Goal: Communication & Community: Answer question/provide support

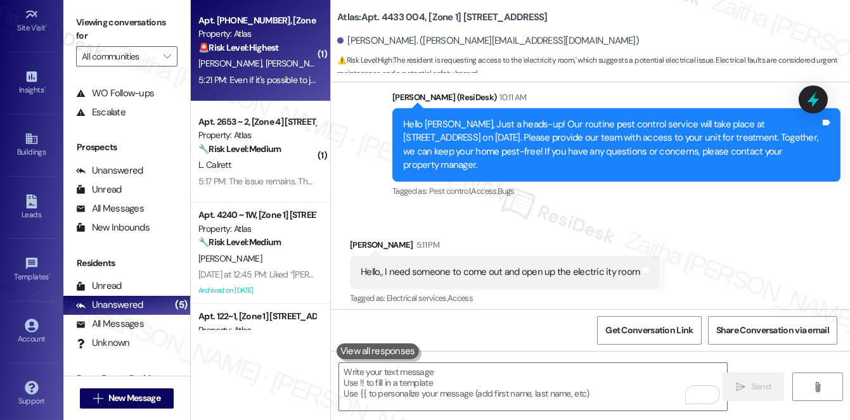
click at [294, 71] on div "[PERSON_NAME] [PERSON_NAME]" at bounding box center [257, 64] width 120 height 16
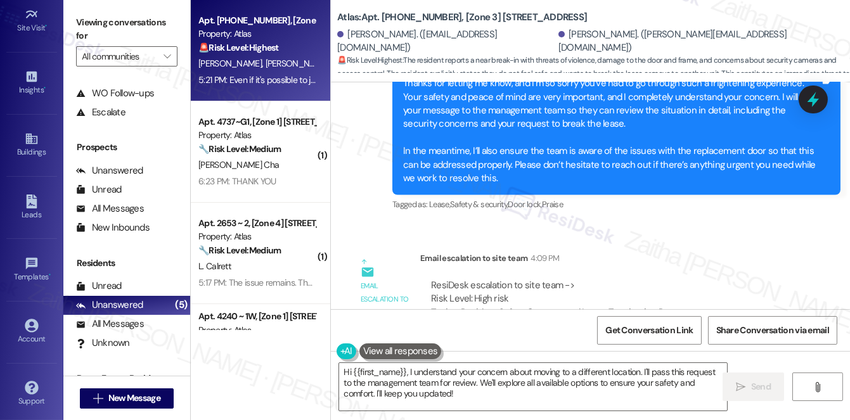
scroll to position [4565, 0]
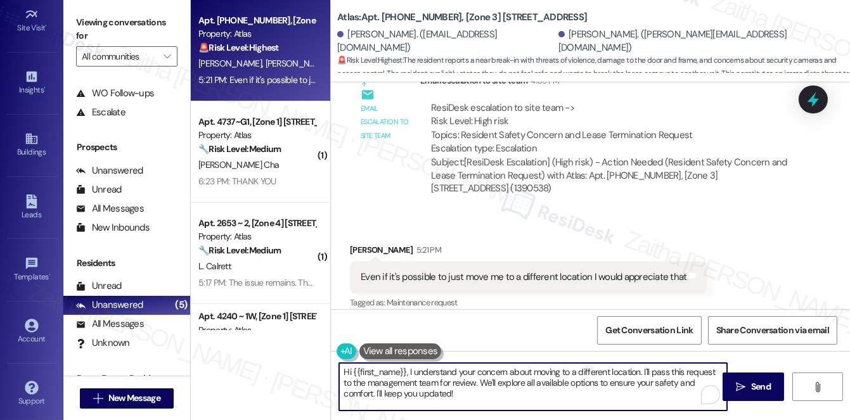
drag, startPoint x: 406, startPoint y: 371, endPoint x: 336, endPoint y: 371, distance: 70.3
click at [336, 371] on div "Hi {{first_name}}, I understand your concern about moving to a different locati…" at bounding box center [526, 387] width 389 height 49
drag, startPoint x: 343, startPoint y: 371, endPoint x: 459, endPoint y: 381, distance: 117.1
click at [463, 401] on textarea "I understand your concern about moving to a different location. I'll pass this …" at bounding box center [533, 387] width 388 height 48
click at [420, 395] on textarea "I understand your concern about moving to a different location. I'll pass this …" at bounding box center [533, 387] width 388 height 48
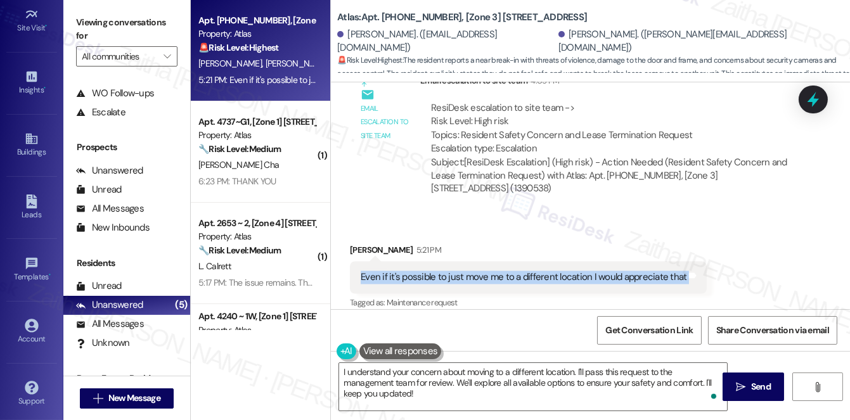
drag, startPoint x: 352, startPoint y: 264, endPoint x: 711, endPoint y: 273, distance: 359.5
click at [711, 273] on div "Received via SMS [PERSON_NAME] 5:21 PM Even if it's possible to just move me to…" at bounding box center [590, 268] width 519 height 107
copy div "Even if it's possible to just move me to a different location I would appreciat…"
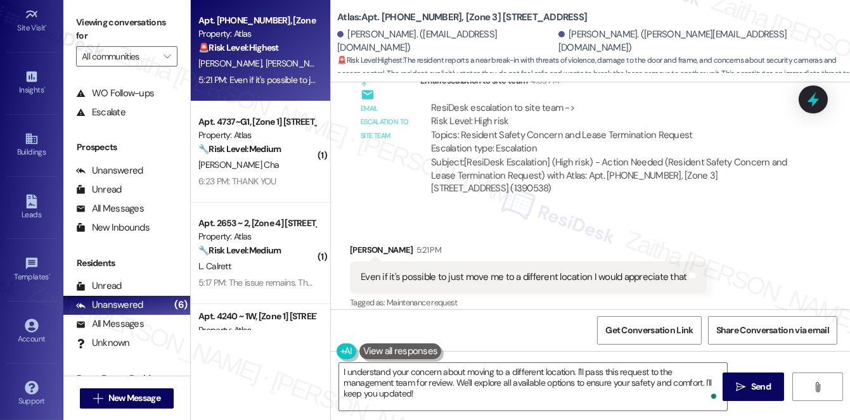
click at [647, 234] on div "Received via SMS [PERSON_NAME] 5:21 PM Even if it's possible to just move me to…" at bounding box center [528, 278] width 376 height 88
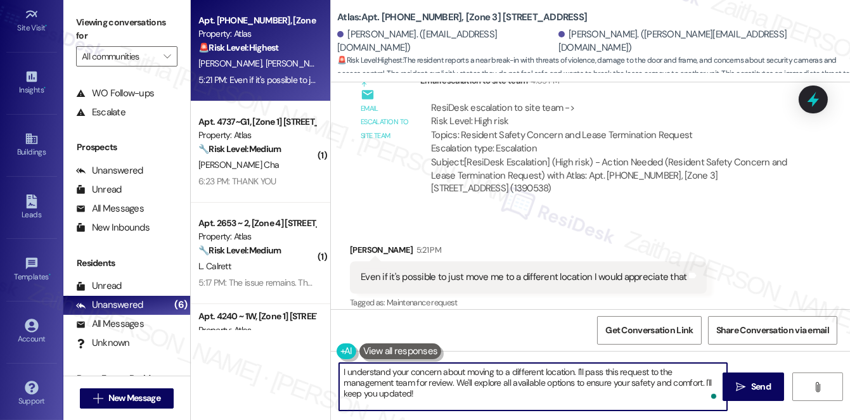
drag, startPoint x: 575, startPoint y: 369, endPoint x: 589, endPoint y: 390, distance: 25.7
click at [589, 390] on textarea "I understand your concern about moving to a different location. I'll pass this …" at bounding box center [533, 387] width 388 height 48
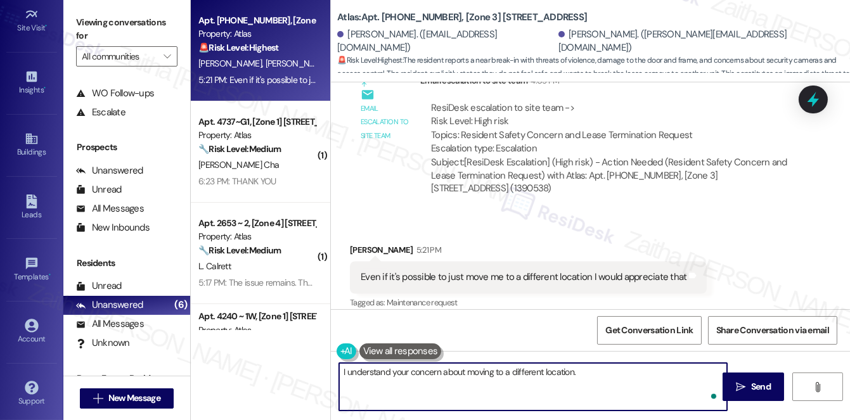
paste textarea "I’ve already shared your concerns with the team and am waiting for their update…"
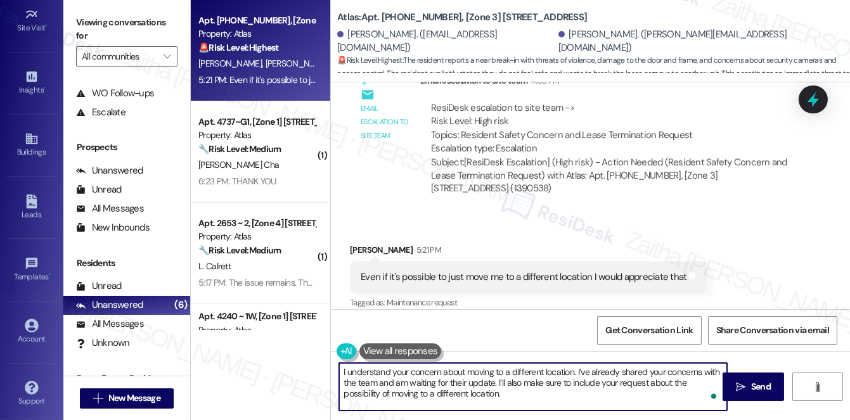
click at [548, 380] on textarea "I understand your concern about moving to a different location. I’ve already sh…" at bounding box center [533, 387] width 388 height 48
click at [484, 395] on textarea "I understand your concern about moving to a different location. I’ve already sh…" at bounding box center [533, 387] width 388 height 48
paste textarea "Is there anything else I can assist you with?"
click at [654, 390] on textarea "I understand your concern about moving to a different location. I’ve already sh…" at bounding box center [533, 387] width 388 height 48
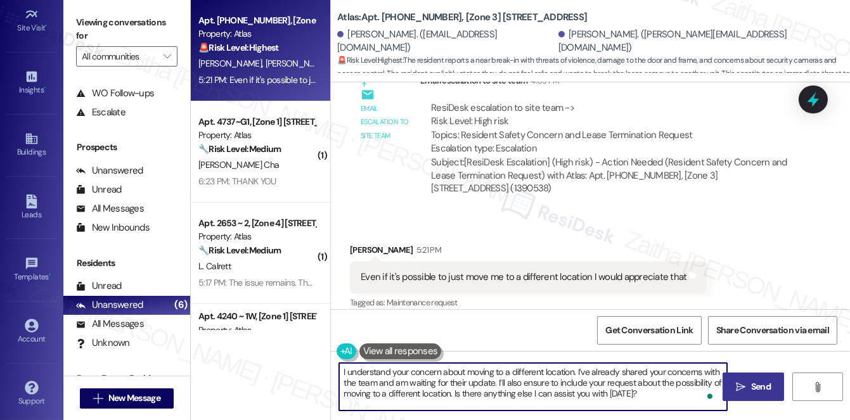
type textarea "I understand your concern about moving to a different location. I’ve already sh…"
click at [761, 387] on span "Send" at bounding box center [761, 386] width 20 height 13
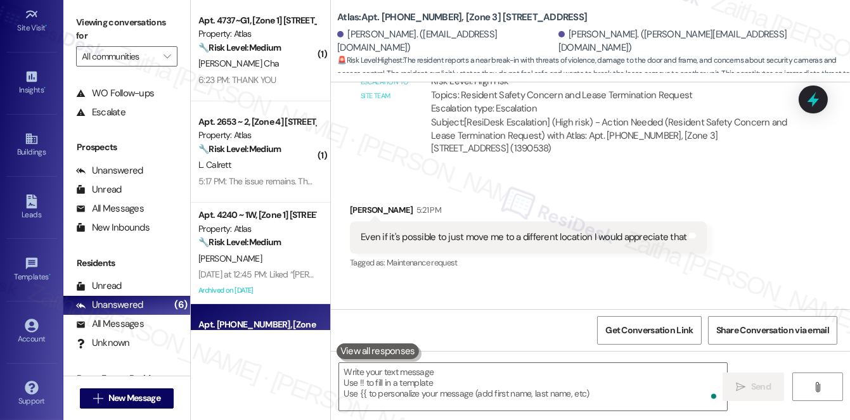
scroll to position [4680, 0]
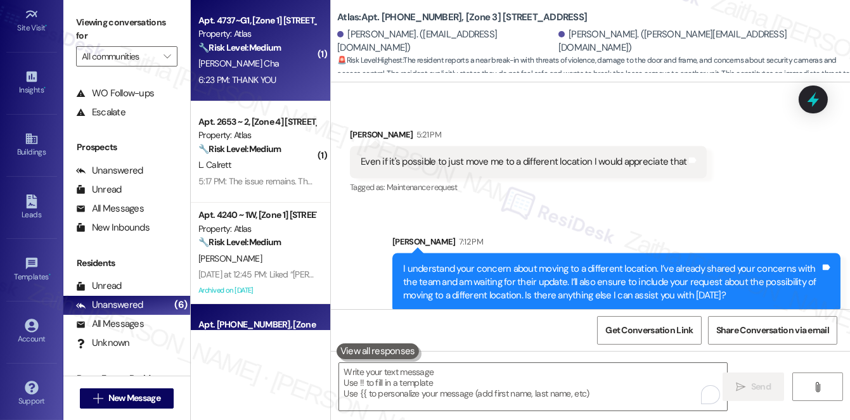
click at [304, 67] on div "[PERSON_NAME] Cha" at bounding box center [257, 64] width 120 height 16
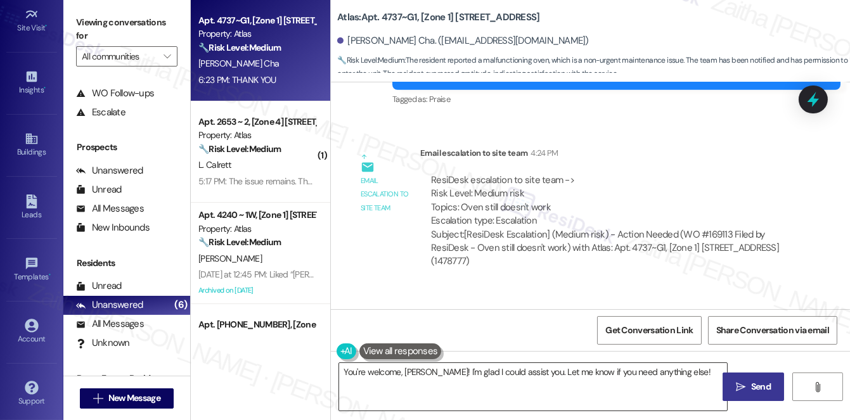
scroll to position [1246, 0]
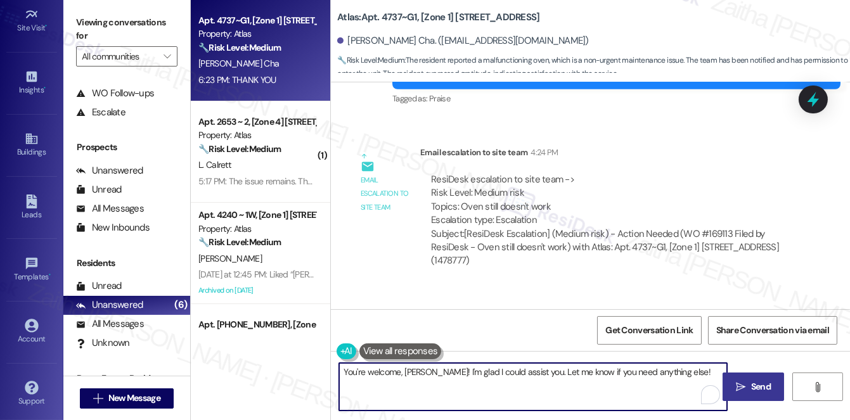
drag, startPoint x: 672, startPoint y: 371, endPoint x: 343, endPoint y: 378, distance: 329.6
click at [343, 378] on textarea "You're welcome, [PERSON_NAME]! I'm glad I could assist you. Let me know if you …" at bounding box center [533, 387] width 388 height 48
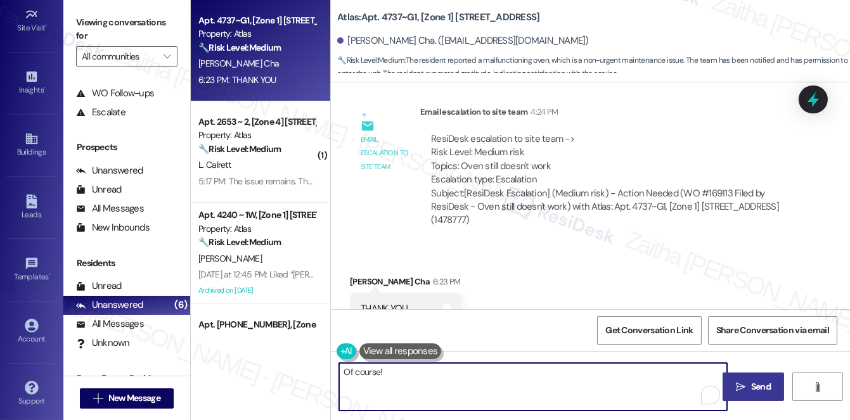
scroll to position [1304, 0]
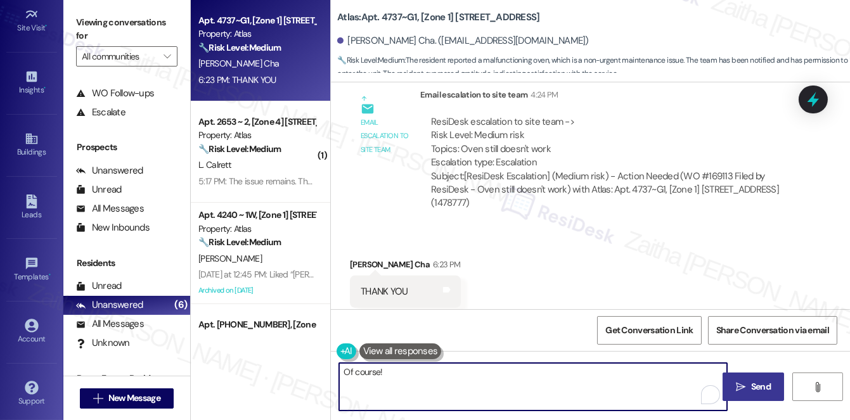
type textarea "Of course!"
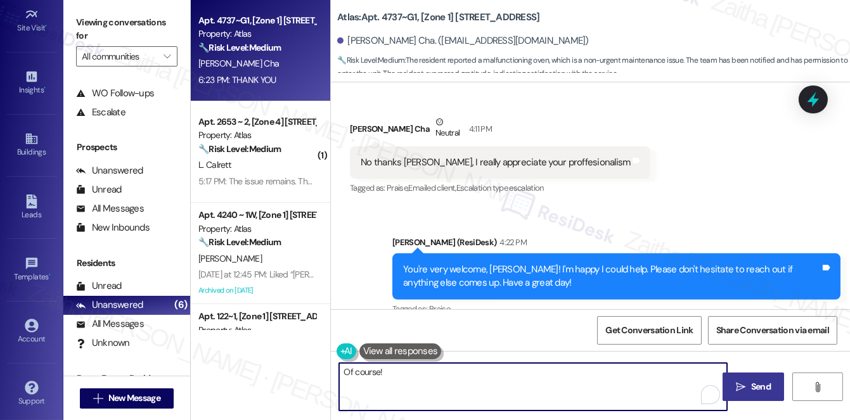
scroll to position [1015, 0]
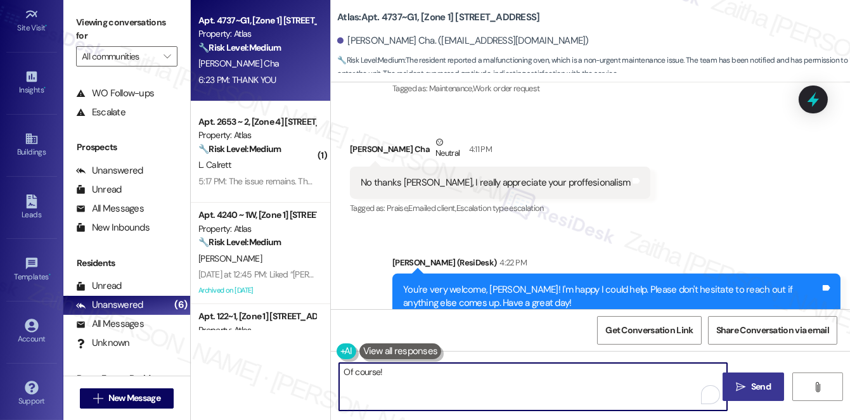
drag, startPoint x: 399, startPoint y: 390, endPoint x: 318, endPoint y: 371, distance: 83.2
click at [317, 371] on div "Apt. 4737~G1, [Zone 1] [STREET_ADDRESS] Property: Atlas 🔧 Risk Level: Medium Th…" at bounding box center [520, 210] width 659 height 420
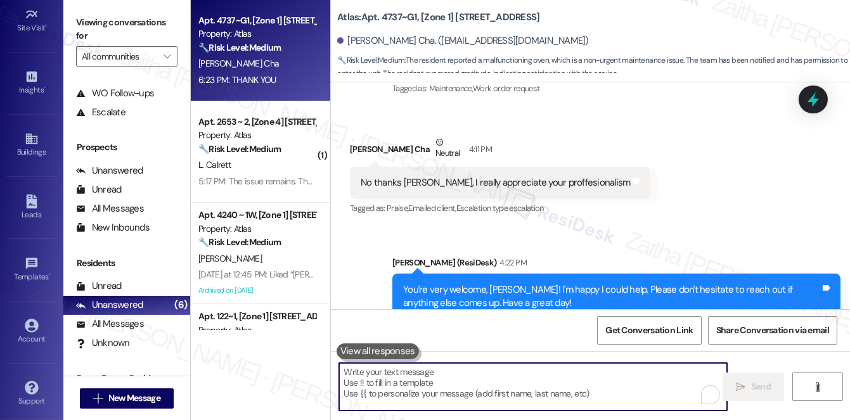
paste textarea "Happy to help!"
type textarea "Happy to help!"
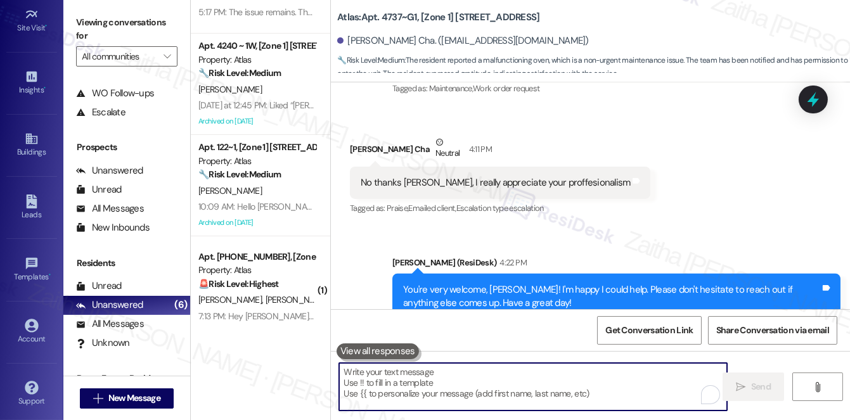
scroll to position [0, 0]
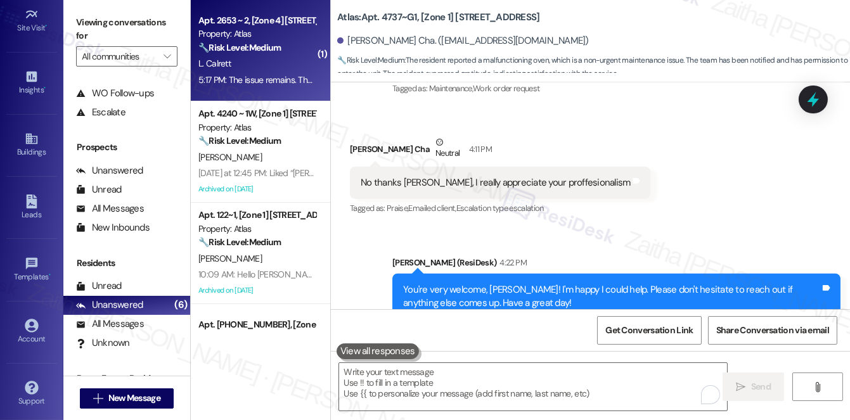
click at [269, 63] on div "L. Calrett" at bounding box center [257, 64] width 120 height 16
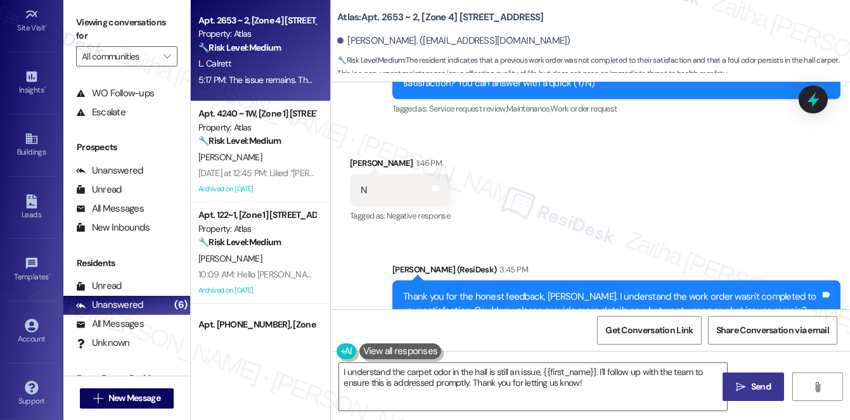
scroll to position [4069, 0]
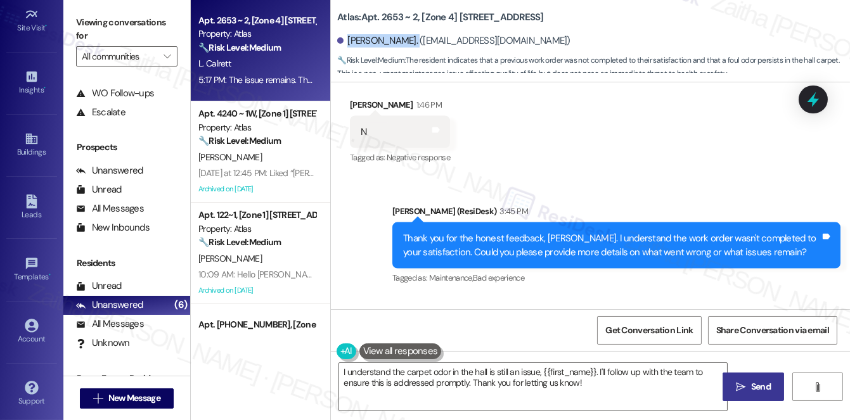
drag, startPoint x: 346, startPoint y: 41, endPoint x: 406, endPoint y: 32, distance: 60.2
click at [406, 32] on div "[PERSON_NAME]. ([EMAIL_ADDRESS][DOMAIN_NAME])" at bounding box center [593, 41] width 513 height 25
copy div "[PERSON_NAME]"
click at [649, 29] on div "[PERSON_NAME]. ([EMAIL_ADDRESS][DOMAIN_NAME])" at bounding box center [593, 41] width 513 height 25
click at [452, 382] on textarea "I understand the carpet odor in the hall is still an issue, {{first_name}}. I'l…" at bounding box center [533, 387] width 388 height 48
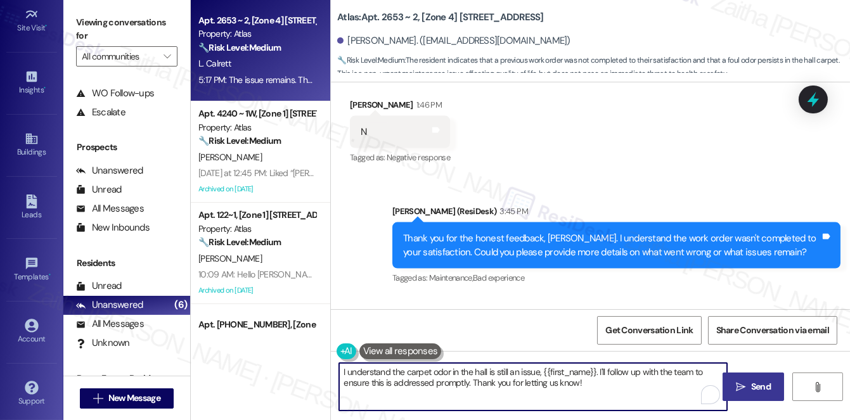
click at [453, 382] on textarea "I understand the carpet odor in the hall is still an issue, {{first_name}}. I'l…" at bounding box center [533, 387] width 388 height 48
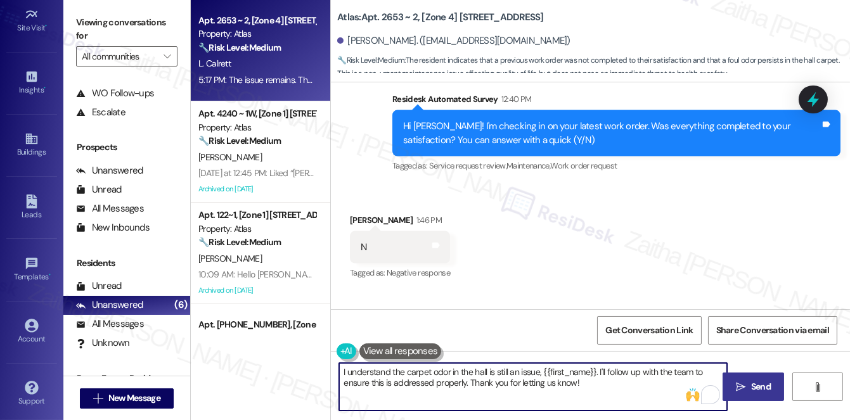
scroll to position [3896, 0]
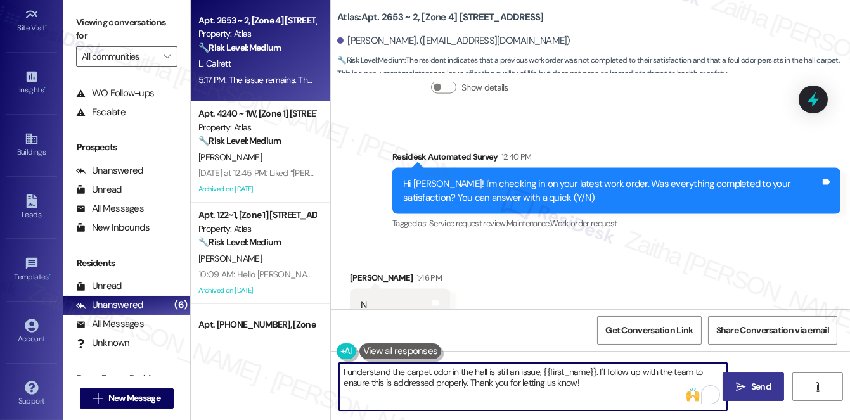
type textarea "I understand the carpet odor in the hall is still an issue, {{first_name}}. I'l…"
click at [762, 389] on span "Send" at bounding box center [761, 386] width 20 height 13
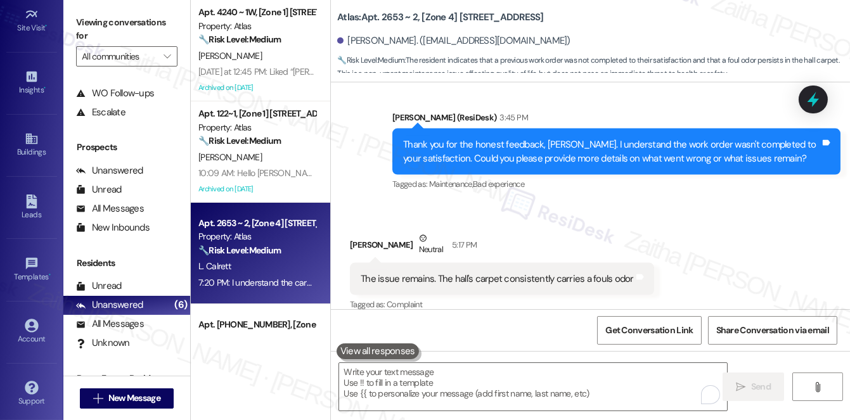
scroll to position [4171, 0]
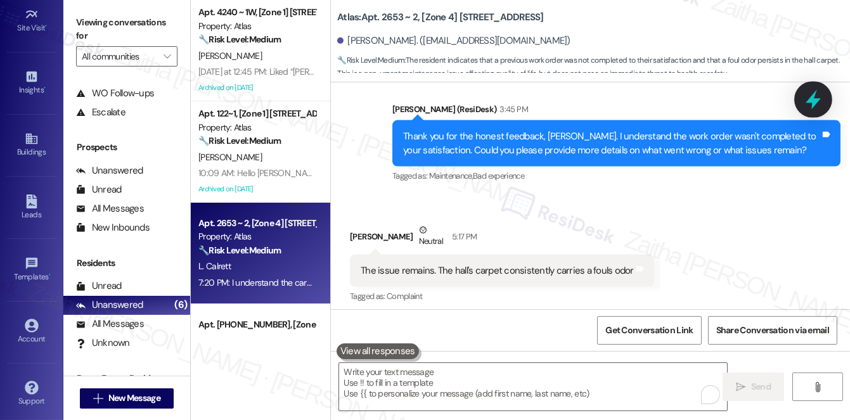
click at [809, 96] on icon at bounding box center [813, 100] width 22 height 22
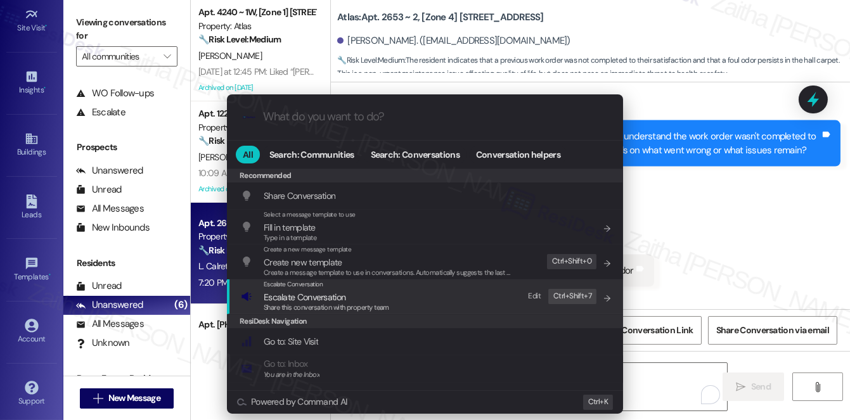
click at [302, 298] on span "Escalate Conversation" at bounding box center [305, 297] width 82 height 11
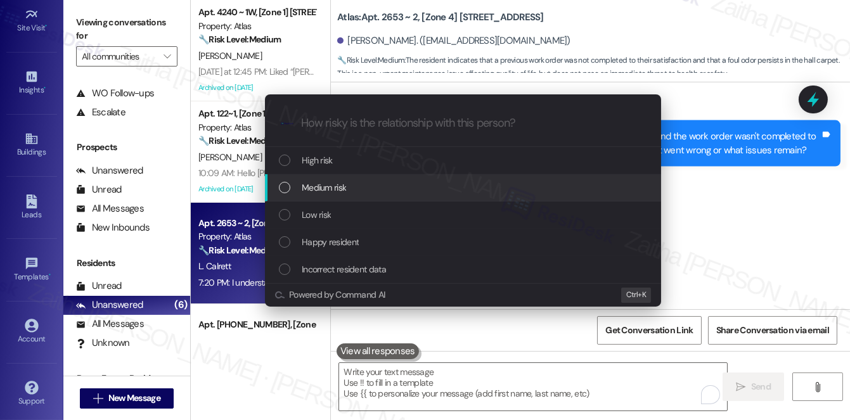
click at [346, 188] on div "Medium risk" at bounding box center [464, 188] width 371 height 14
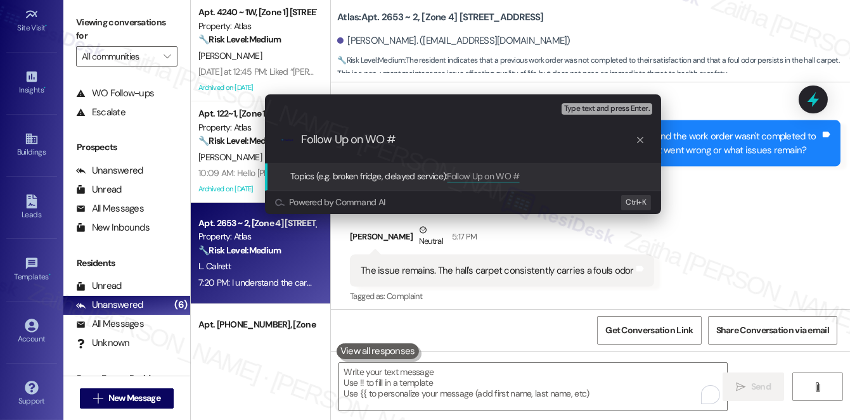
paste input "168787-1"
click at [484, 141] on input "Follow Up on WO # 168787 -Hallway varpet cleaning" at bounding box center [468, 139] width 334 height 13
click at [529, 138] on input "Follow Up on WO # 168787 -Hallway Carpet cleaning" at bounding box center [468, 139] width 334 height 13
type input "Follow Up on WO # 168787 -Hallway Carpet issue"
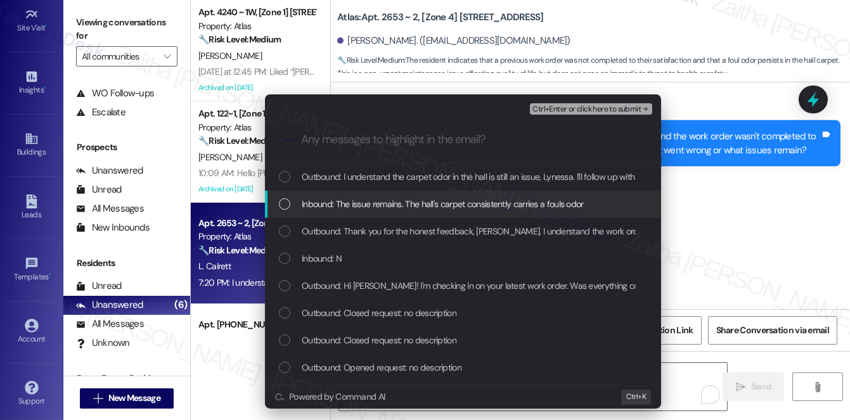
click at [470, 205] on span "Inbound: The issue remains. The hall's carpet consistently carries a fouls odor" at bounding box center [443, 204] width 282 height 14
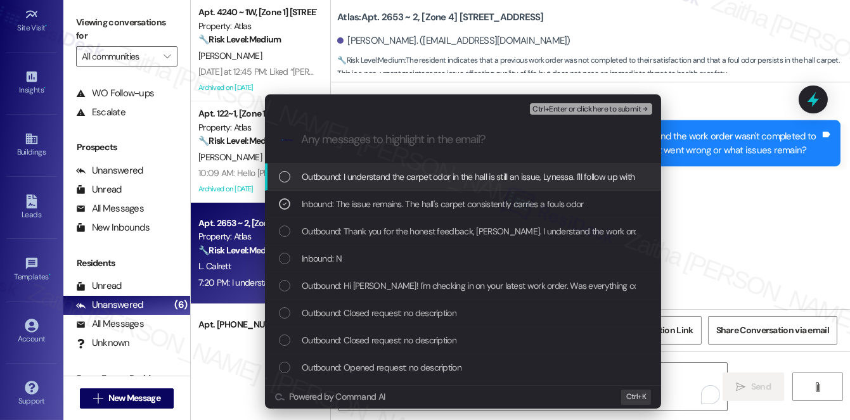
click at [566, 110] on span "Ctrl+Enter or click here to submit" at bounding box center [586, 109] width 108 height 9
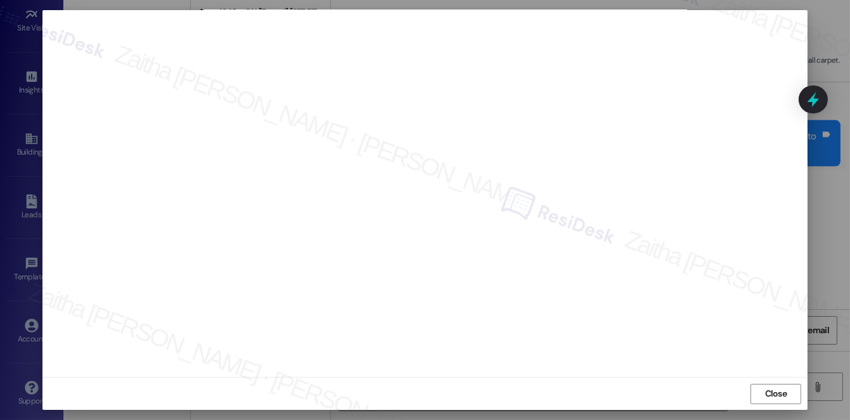
scroll to position [0, 0]
click at [776, 404] on span "Close" at bounding box center [776, 405] width 22 height 13
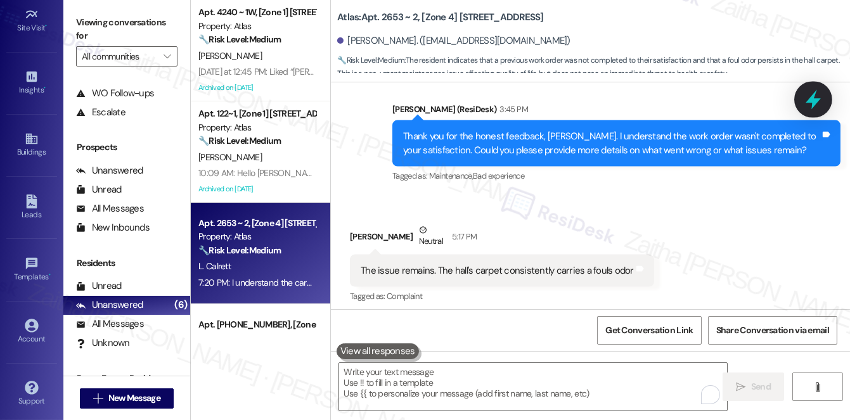
click at [807, 108] on icon at bounding box center [813, 100] width 22 height 22
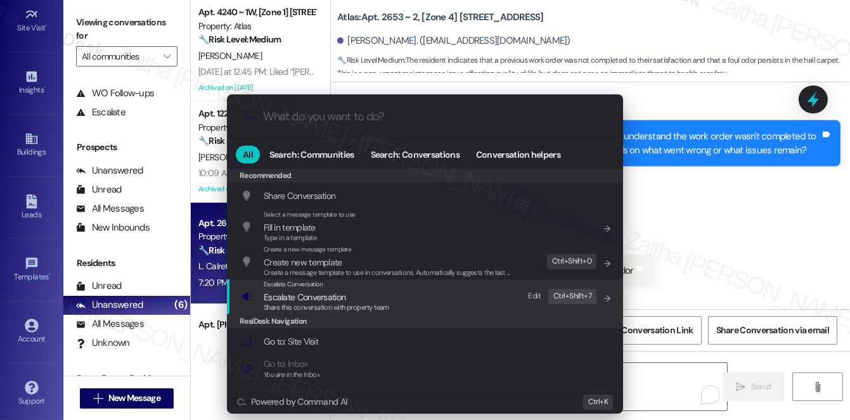
click at [276, 297] on span "Escalate Conversation" at bounding box center [305, 297] width 82 height 11
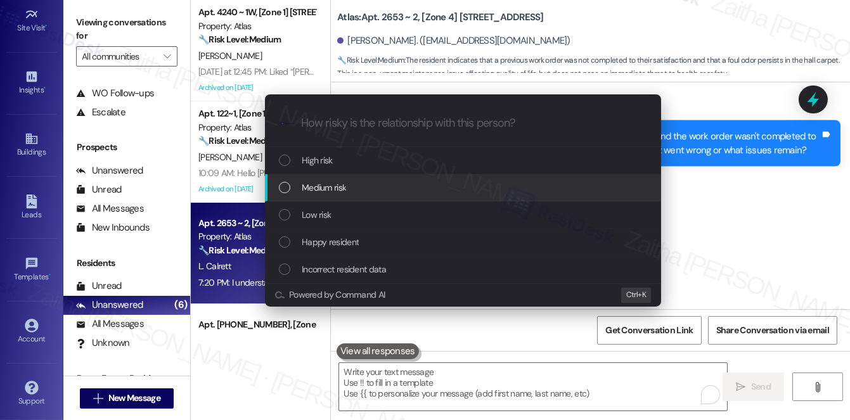
click at [321, 189] on span "Medium risk" at bounding box center [324, 188] width 44 height 14
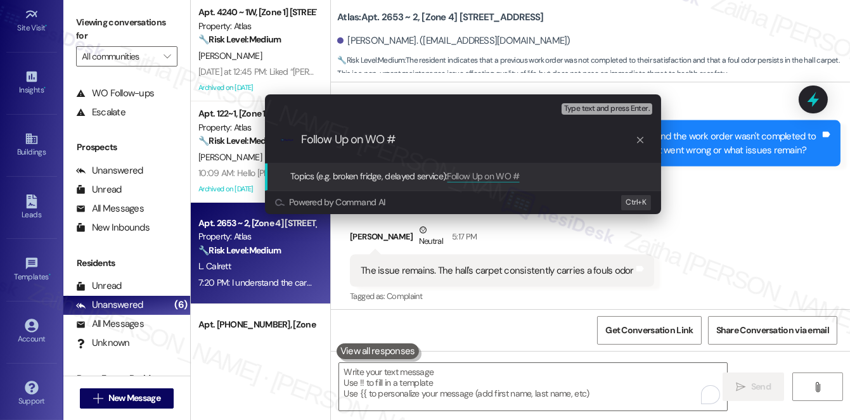
paste input "168787-1"
type input "Follow Up on WO # 168787 - Hallway carpet issue"
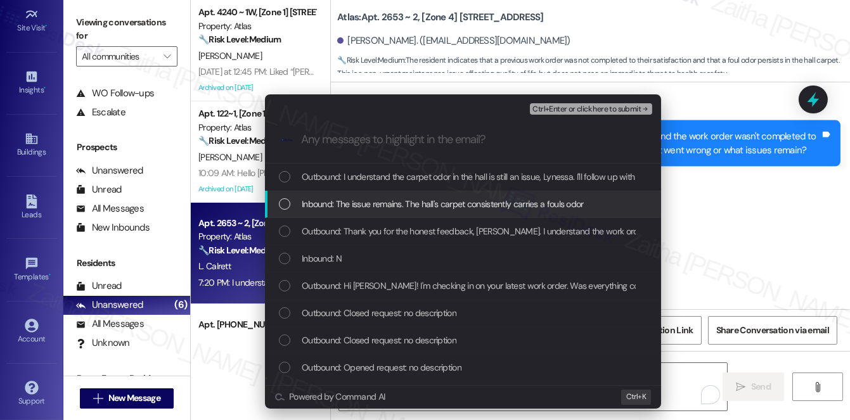
click at [402, 202] on span "Inbound: The issue remains. The hall's carpet consistently carries a fouls odor" at bounding box center [443, 204] width 282 height 14
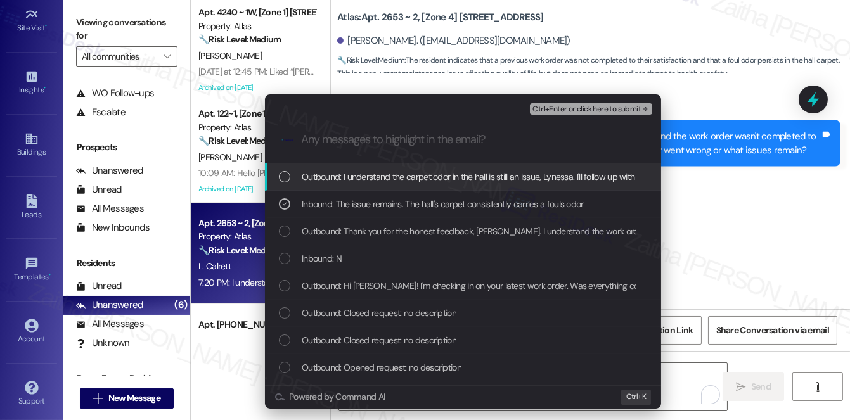
click at [571, 110] on span "Ctrl+Enter or click here to submit" at bounding box center [586, 109] width 108 height 9
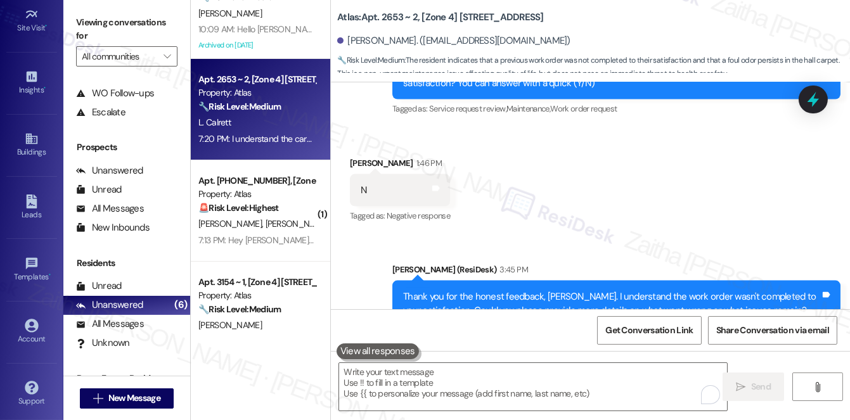
scroll to position [177, 0]
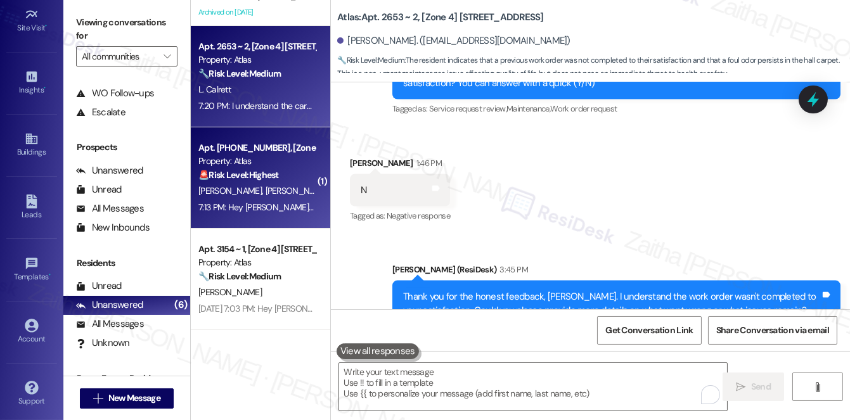
click at [295, 186] on div "[PERSON_NAME] [PERSON_NAME]" at bounding box center [257, 191] width 120 height 16
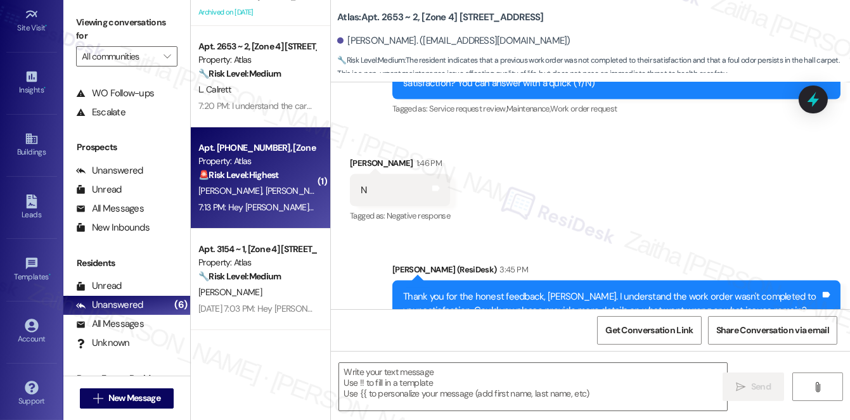
type textarea "Fetching suggested responses. Please feel free to read through the conversation…"
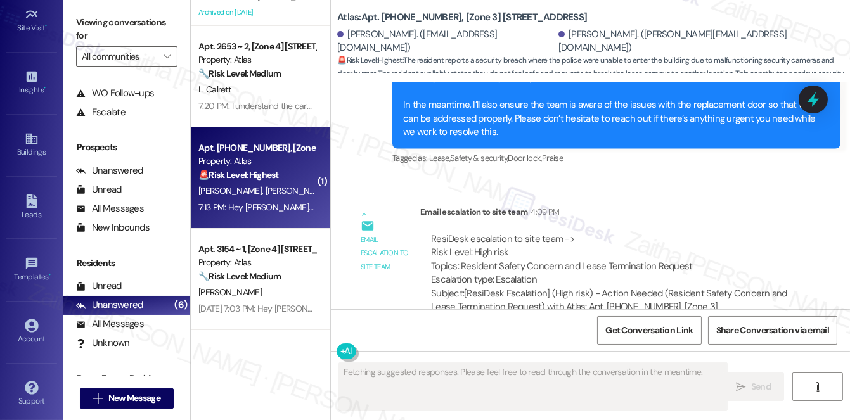
scroll to position [4787, 0]
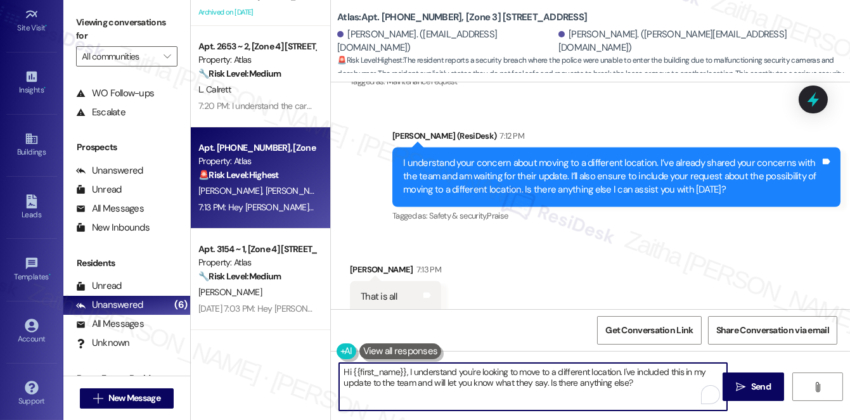
drag, startPoint x: 342, startPoint y: 369, endPoint x: 640, endPoint y: 387, distance: 299.0
click at [640, 387] on textarea "Hi {{first_name}}, I understand you're looking to move to a different location.…" at bounding box center [533, 387] width 388 height 48
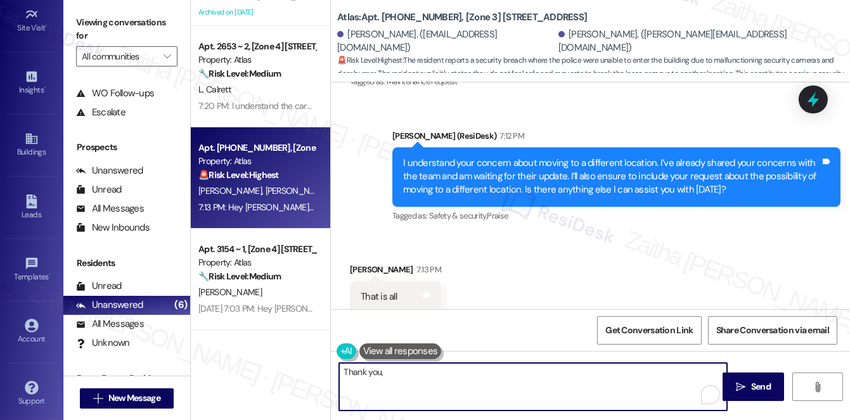
click at [360, 263] on div "[PERSON_NAME] 7:13 PM" at bounding box center [395, 272] width 91 height 18
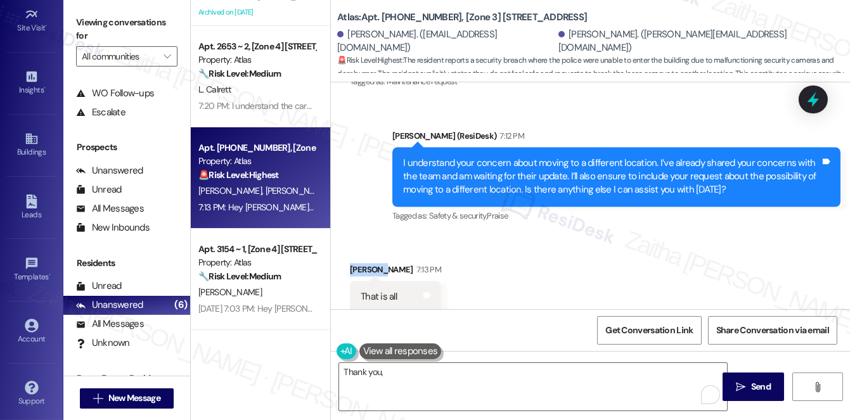
click at [360, 263] on div "[PERSON_NAME] 7:13 PM" at bounding box center [395, 272] width 91 height 18
copy div "Shalayla"
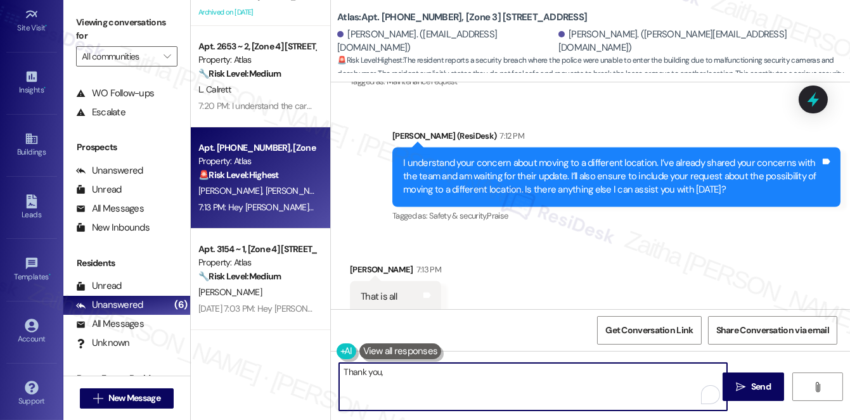
click at [432, 369] on textarea "Thank you," at bounding box center [533, 387] width 388 height 48
paste textarea "Shalayla"
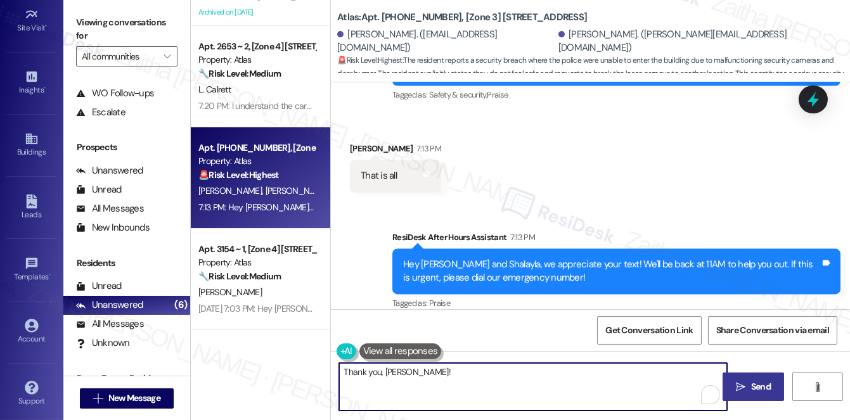
type textarea "Thank you, [PERSON_NAME]!"
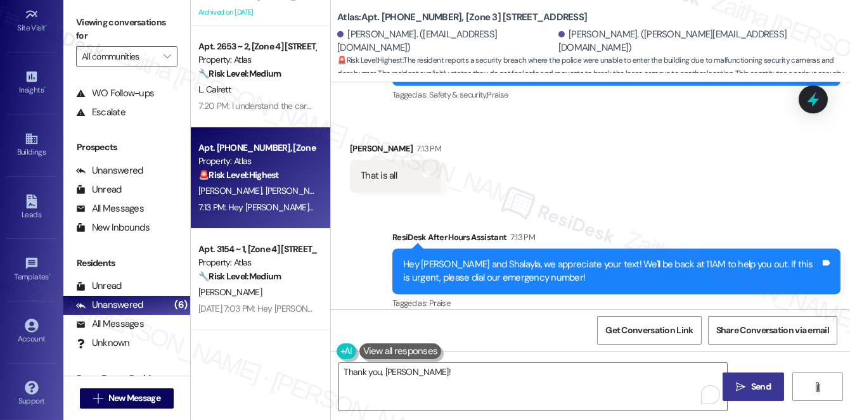
click at [757, 377] on button " Send" at bounding box center [753, 387] width 61 height 29
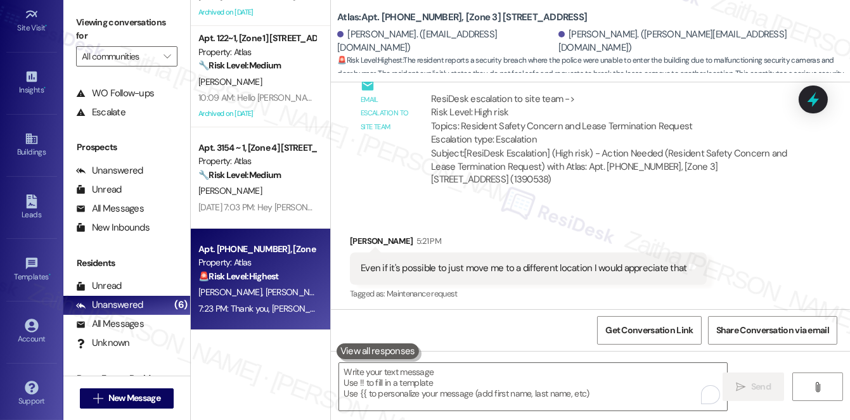
scroll to position [4556, 0]
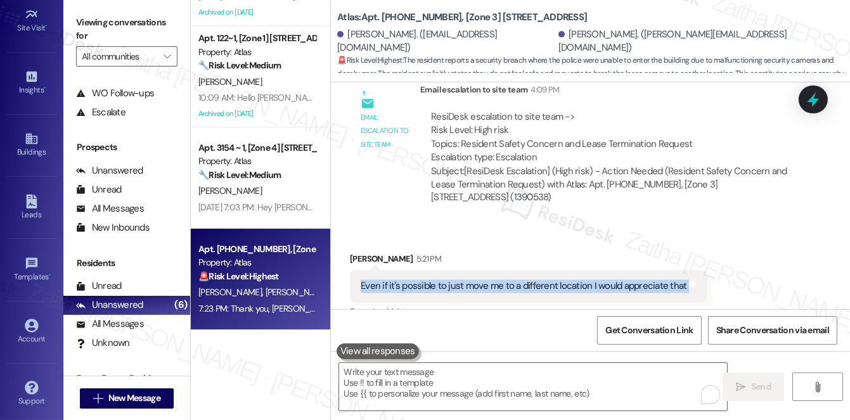
drag, startPoint x: 359, startPoint y: 273, endPoint x: 691, endPoint y: 281, distance: 332.2
click at [691, 281] on div "Even if it's possible to just move me to a different location I would appreciat…" at bounding box center [528, 287] width 357 height 32
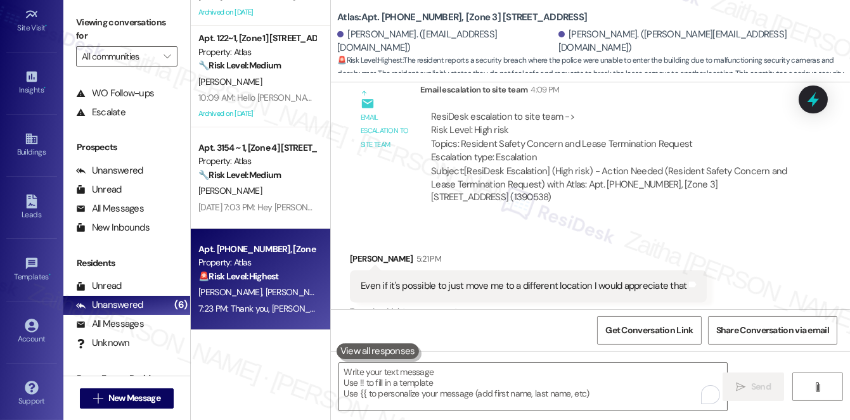
click at [756, 238] on div "Received via SMS [PERSON_NAME] 5:21 PM Even if it's possible to just move me to…" at bounding box center [590, 277] width 519 height 107
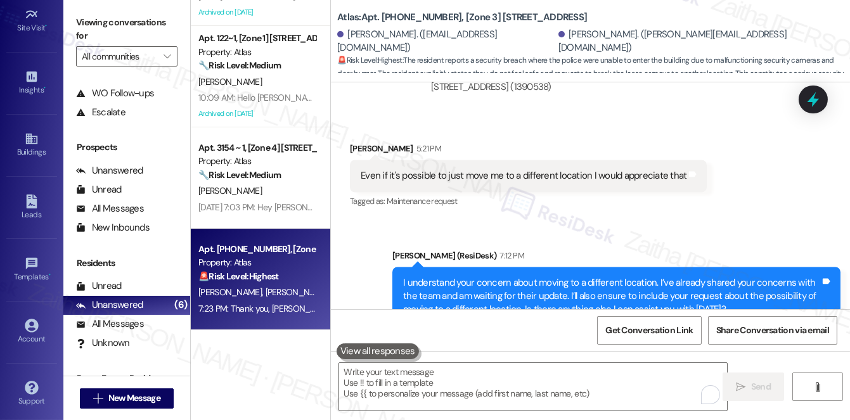
scroll to position [4672, 0]
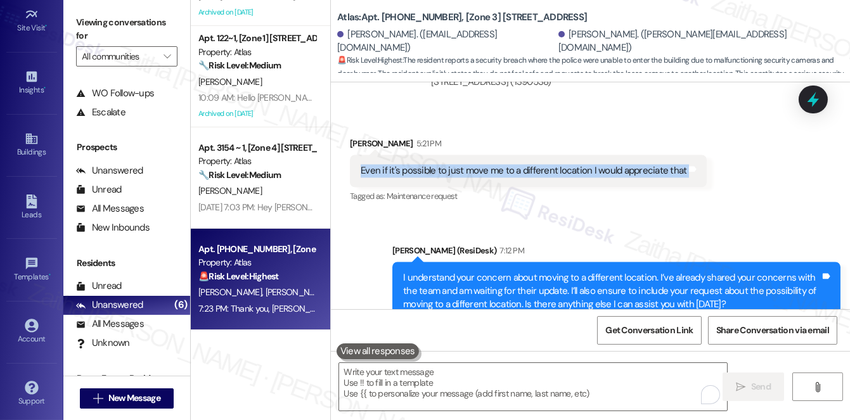
drag, startPoint x: 353, startPoint y: 158, endPoint x: 691, endPoint y: 159, distance: 337.8
click at [691, 159] on div "Even if it's possible to just move me to a different location I would appreciat…" at bounding box center [528, 171] width 357 height 32
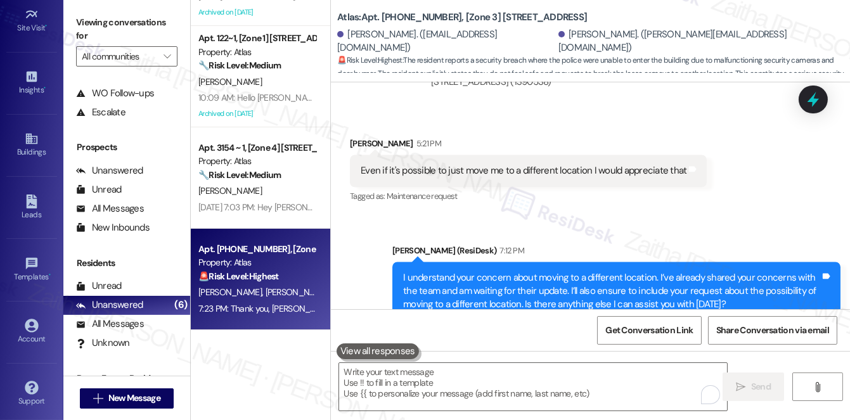
click at [720, 216] on div "Sent via SMS [PERSON_NAME] (ResiDesk) 7:12 PM I understand your concern about m…" at bounding box center [590, 283] width 519 height 134
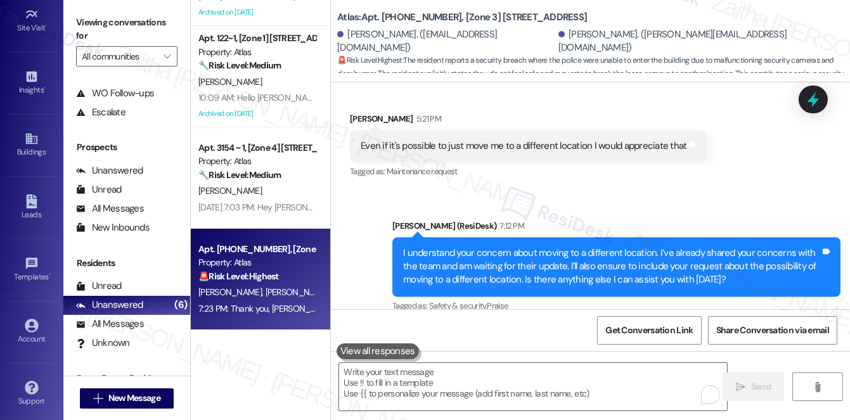
scroll to position [4700, 0]
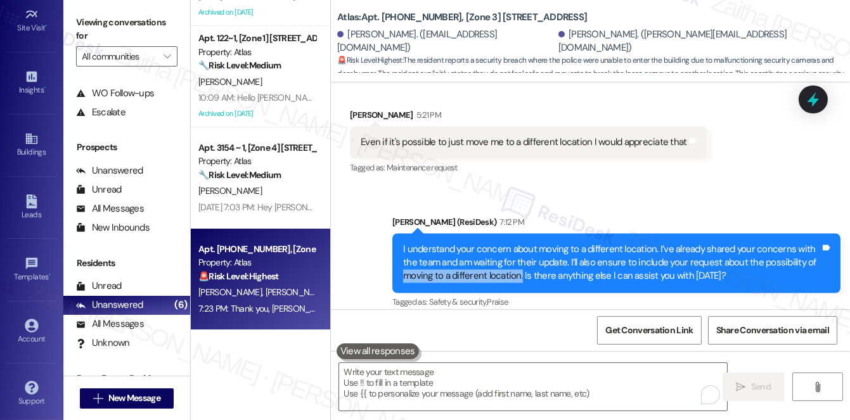
drag, startPoint x: 402, startPoint y: 292, endPoint x: 519, endPoint y: 262, distance: 121.1
click at [519, 262] on div "I understand your concern about moving to a different location. I’ve already sh…" at bounding box center [611, 263] width 417 height 41
copy div "moving to a different location."
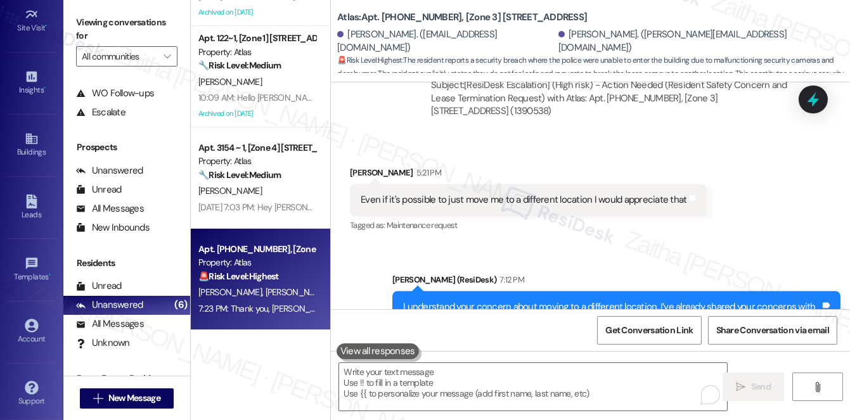
scroll to position [4585, 0]
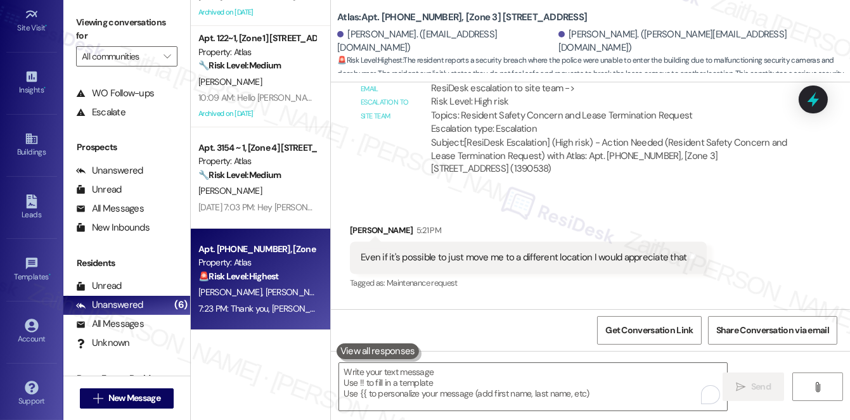
click at [613, 196] on div "Received via SMS [PERSON_NAME] 5:21 PM Even if it's possible to just move me to…" at bounding box center [590, 249] width 519 height 107
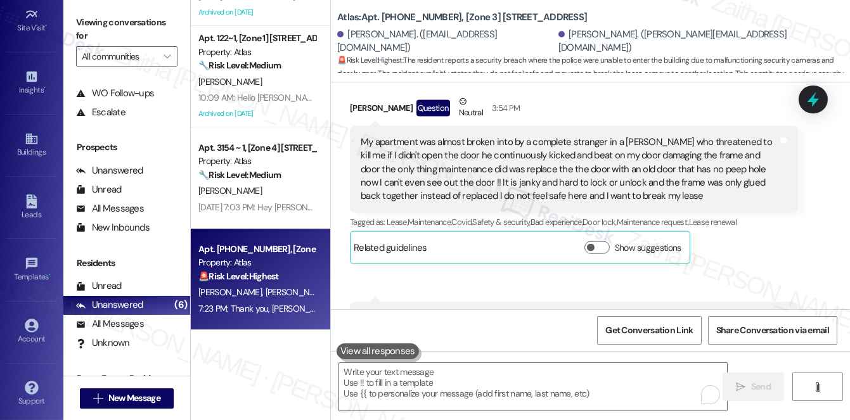
scroll to position [3893, 0]
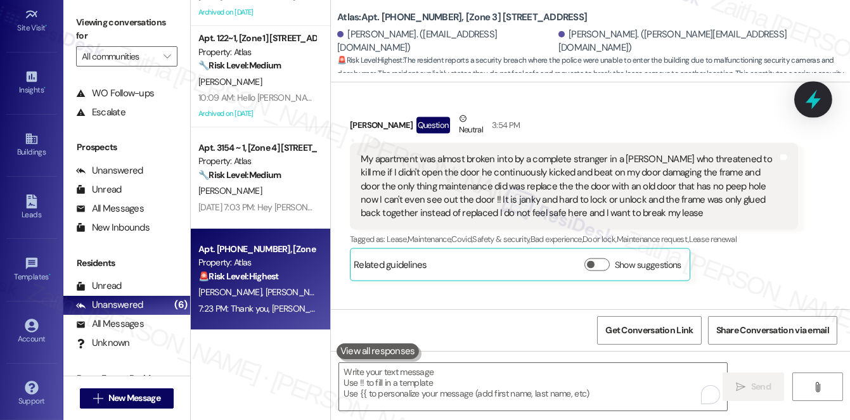
click at [814, 95] on icon at bounding box center [813, 100] width 15 height 20
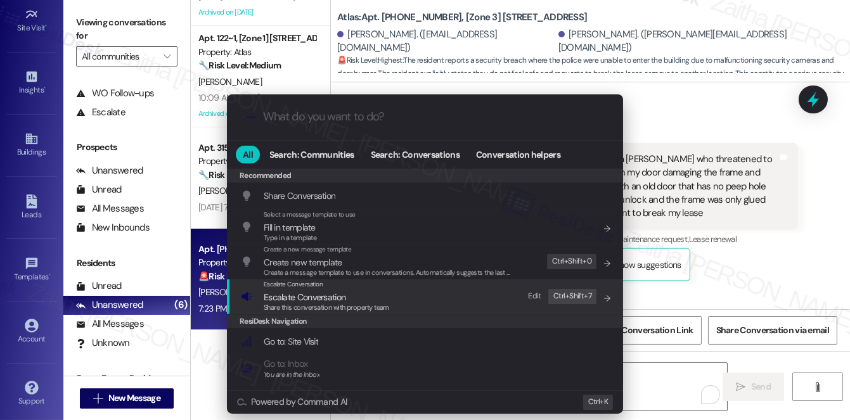
click at [309, 296] on span "Escalate Conversation" at bounding box center [305, 297] width 82 height 11
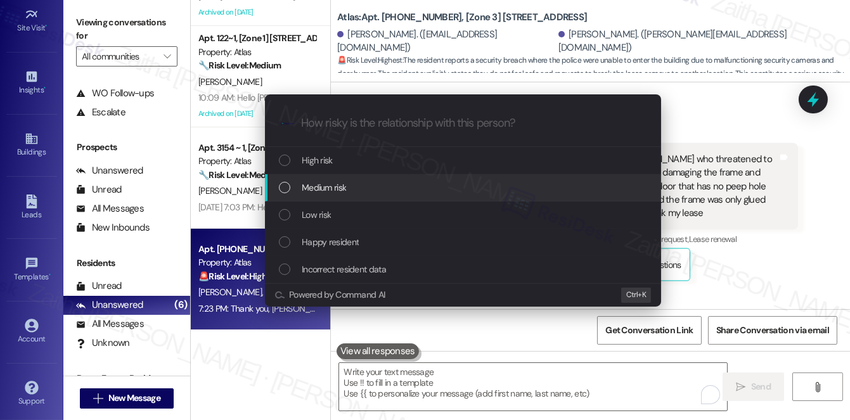
click at [344, 184] on span "Medium risk" at bounding box center [324, 188] width 44 height 14
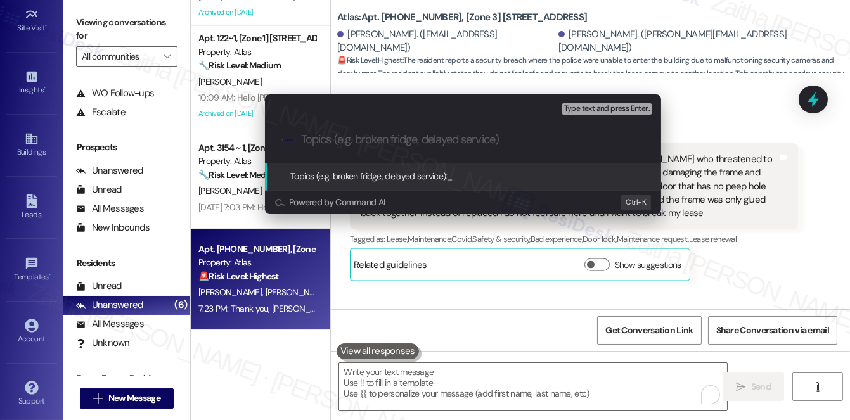
paste input "moving to a different location."
click at [311, 136] on input "moving to a different location." at bounding box center [468, 139] width 334 height 13
click at [361, 142] on input "Moving to a different location." at bounding box center [468, 139] width 334 height 13
click at [406, 142] on input "Moving to A Different location." at bounding box center [468, 139] width 334 height 13
click at [454, 139] on input "Moving to A Different Location." at bounding box center [468, 139] width 334 height 13
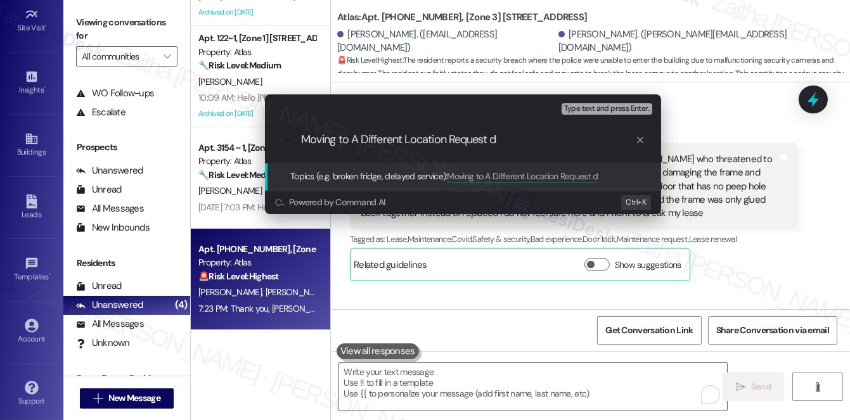
type input "Moving to A Different Location Request"
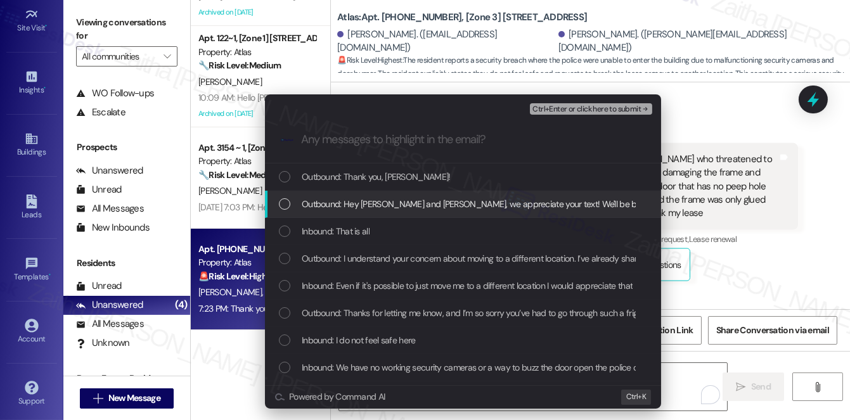
click at [465, 207] on span "Outbound: Hey [PERSON_NAME] and [PERSON_NAME], we appreciate your text! We'll b…" at bounding box center [614, 204] width 625 height 14
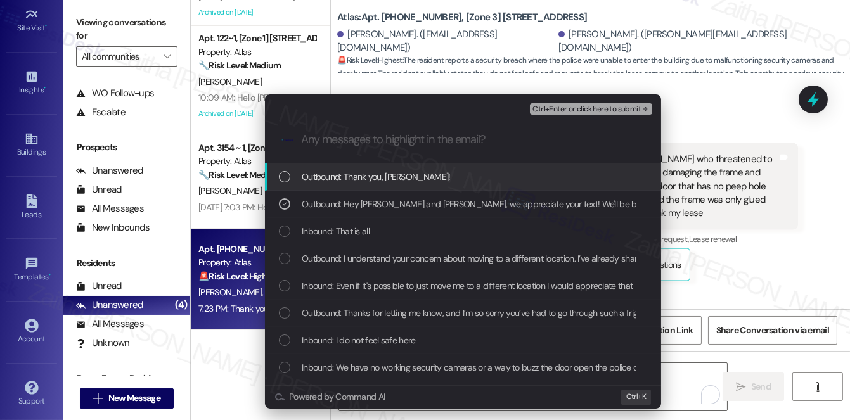
click at [550, 108] on span "Ctrl+Enter or click here to submit" at bounding box center [586, 109] width 108 height 9
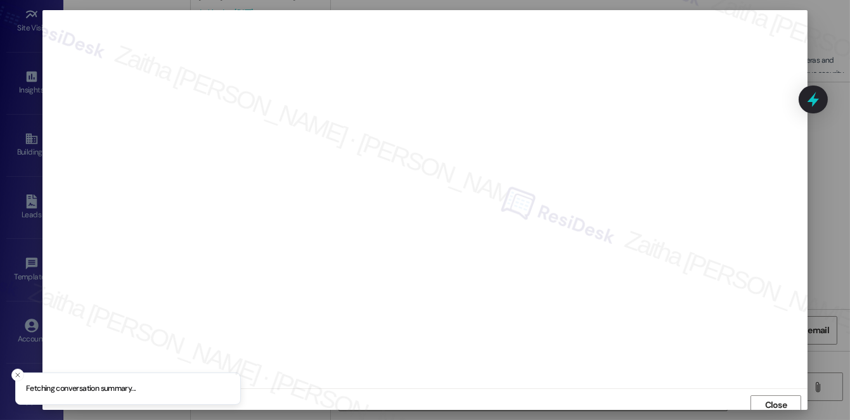
scroll to position [5, 0]
drag, startPoint x: 779, startPoint y: 402, endPoint x: 775, endPoint y: 387, distance: 15.7
click at [778, 401] on span "Close" at bounding box center [776, 400] width 22 height 13
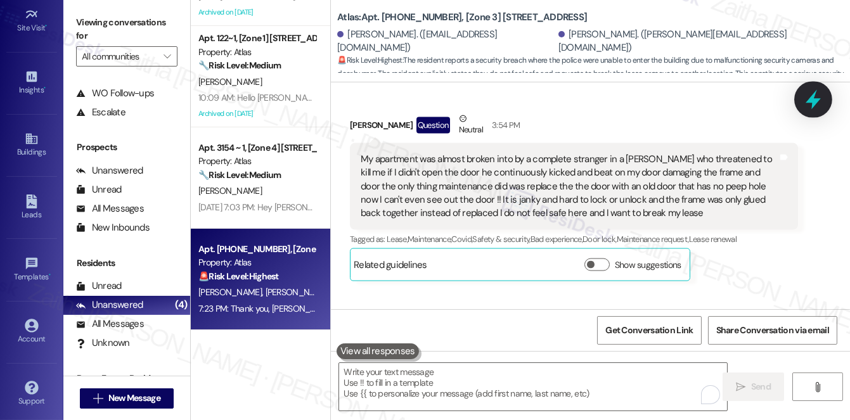
click at [814, 105] on icon at bounding box center [813, 100] width 15 height 20
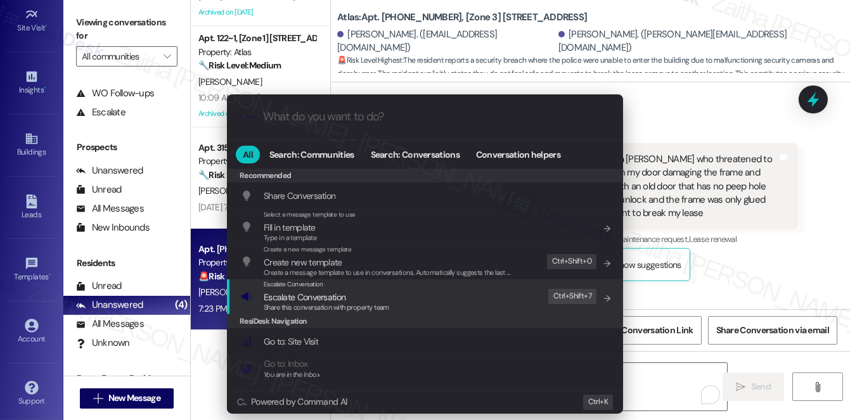
click at [749, 271] on div ".cls-1{fill:#0a055f;}.cls-2{fill:#0cc4c4;} resideskLogoBlueOrange All Search: C…" at bounding box center [425, 210] width 850 height 420
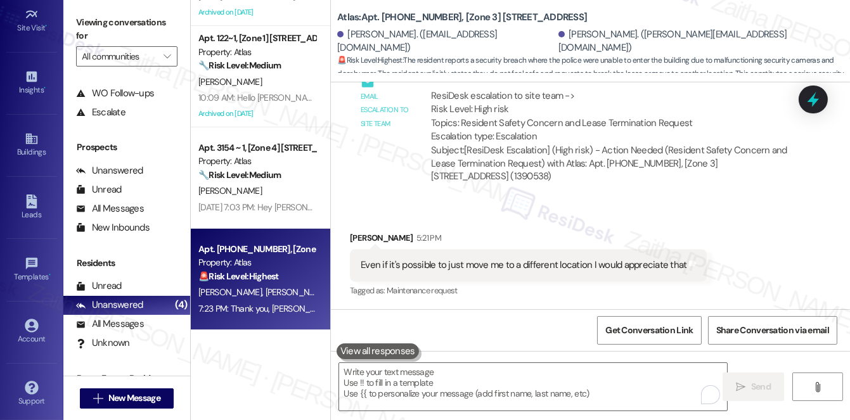
scroll to position [4585, 0]
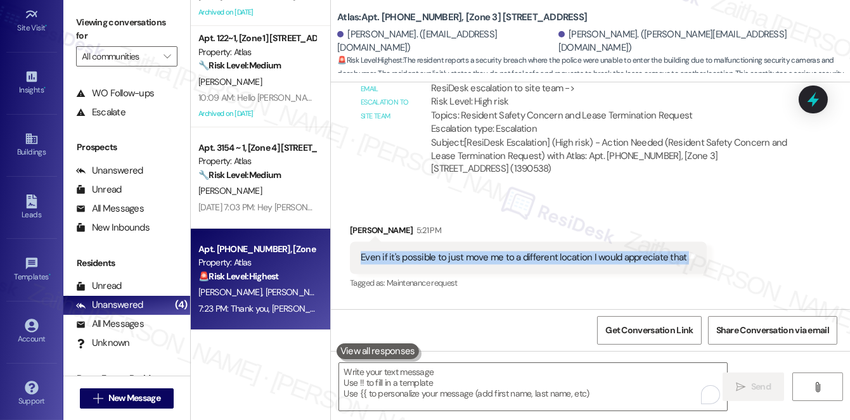
drag, startPoint x: 355, startPoint y: 245, endPoint x: 689, endPoint y: 248, distance: 334.0
click at [689, 248] on div "Even if it's possible to just move me to a different location I would appreciat…" at bounding box center [528, 258] width 357 height 32
copy div "Even if it's possible to just move me to a different location I would appreciat…"
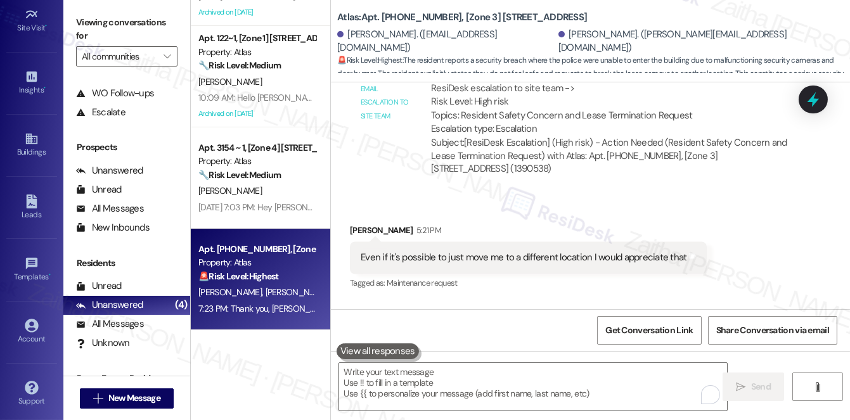
drag, startPoint x: 671, startPoint y: 195, endPoint x: 740, endPoint y: 164, distance: 76.3
click at [671, 196] on div "Received via SMS [PERSON_NAME] 5:21 PM Even if it's possible to just move me to…" at bounding box center [590, 249] width 519 height 107
click at [818, 98] on icon at bounding box center [813, 100] width 22 height 22
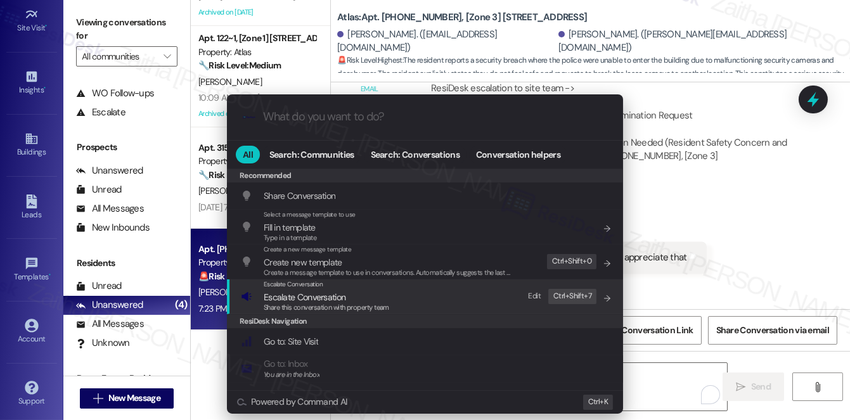
click at [325, 293] on span "Escalate Conversation" at bounding box center [305, 297] width 82 height 11
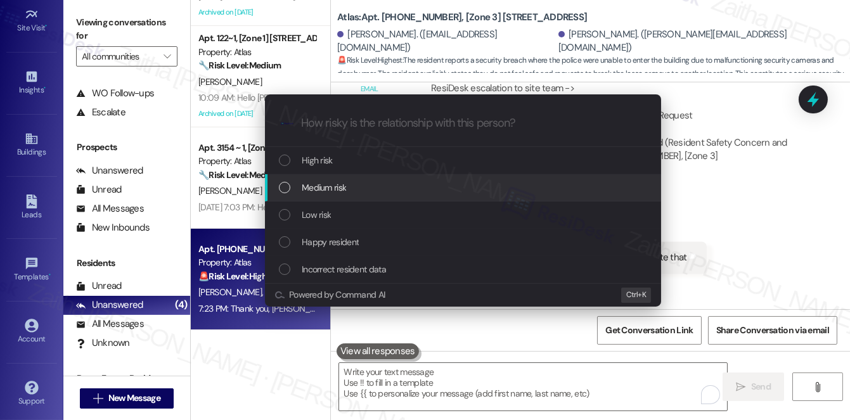
click at [321, 193] on span "Medium risk" at bounding box center [324, 188] width 44 height 14
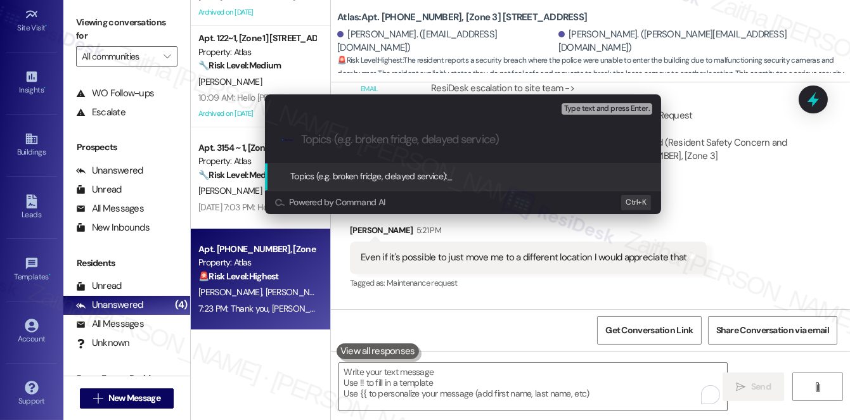
paste input "Resident Request: Relocation to a Different Unit/Location"
type input "Resident Request: Relocation to a Different Unit/Location"
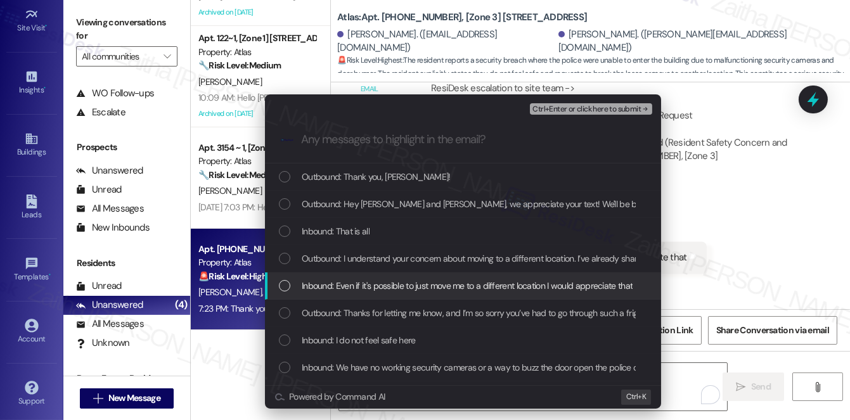
click at [422, 286] on span "Inbound: Even if it's possible to just move me to a different location I would …" at bounding box center [467, 286] width 331 height 14
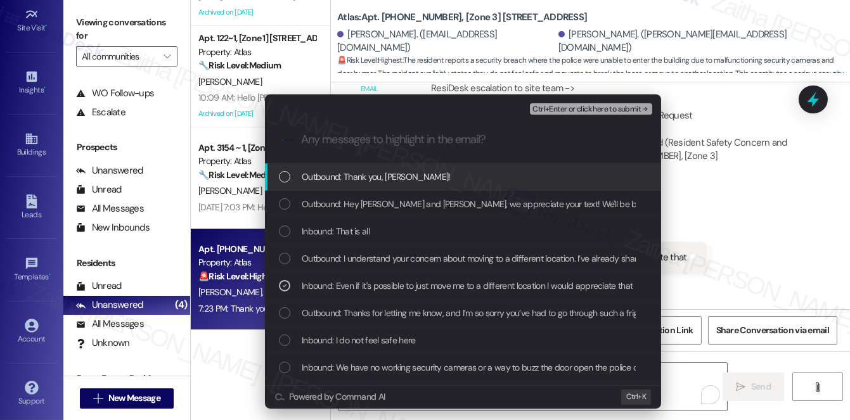
click at [579, 109] on span "Ctrl+Enter or click here to submit" at bounding box center [586, 109] width 108 height 9
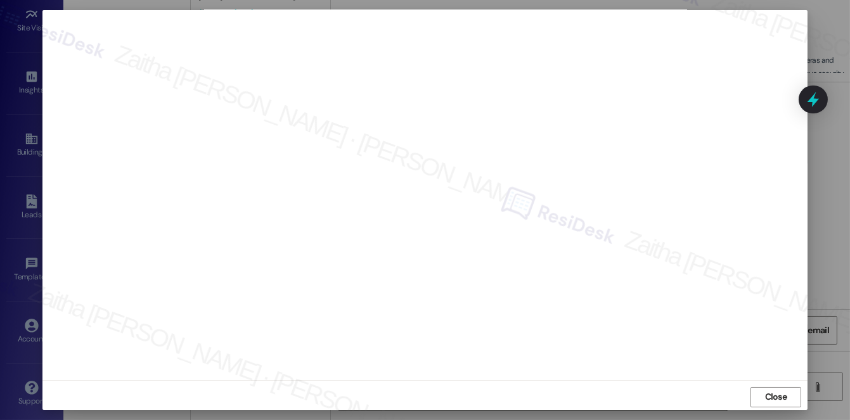
scroll to position [11, 0]
click at [765, 390] on span "Close" at bounding box center [776, 393] width 22 height 13
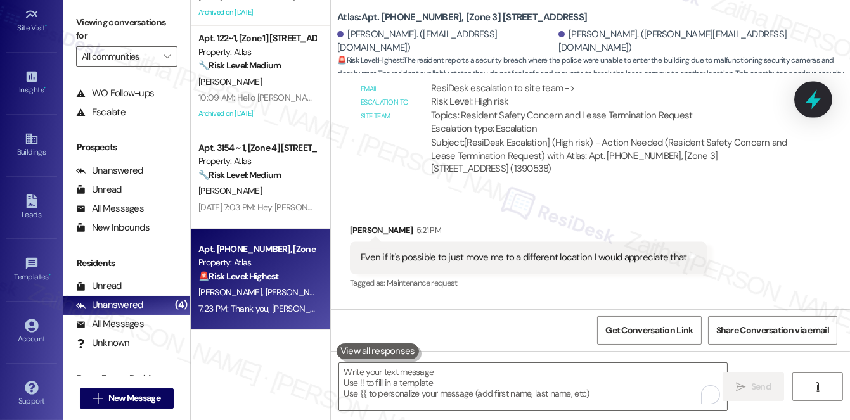
click at [813, 90] on icon at bounding box center [813, 100] width 22 height 22
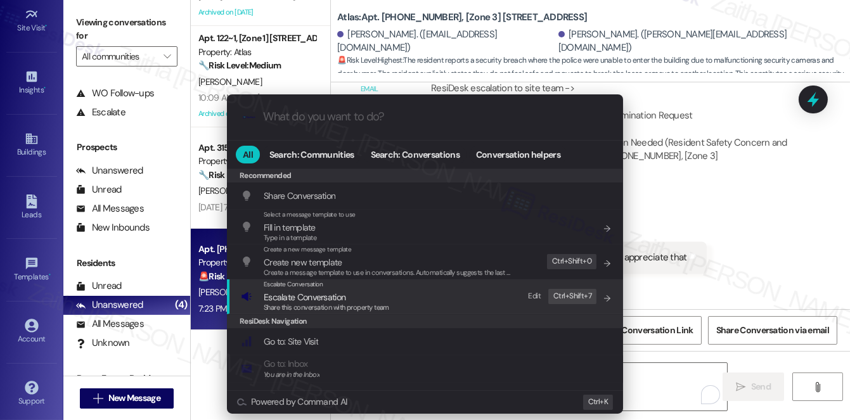
click at [319, 292] on span "Escalate Conversation" at bounding box center [305, 297] width 82 height 11
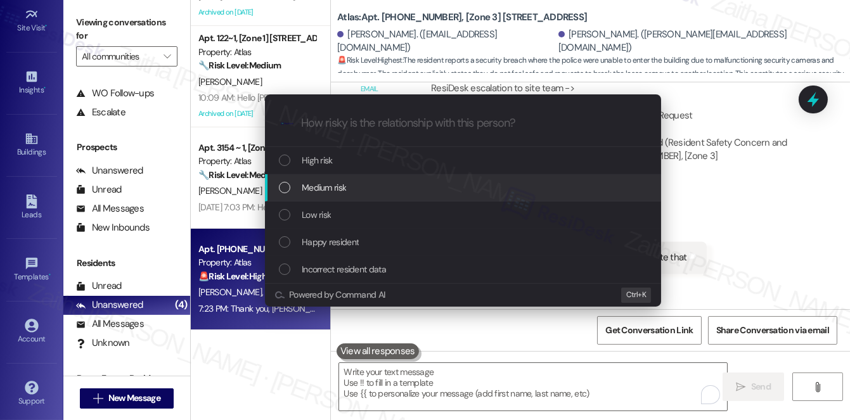
click at [342, 189] on span "Medium risk" at bounding box center [324, 188] width 44 height 14
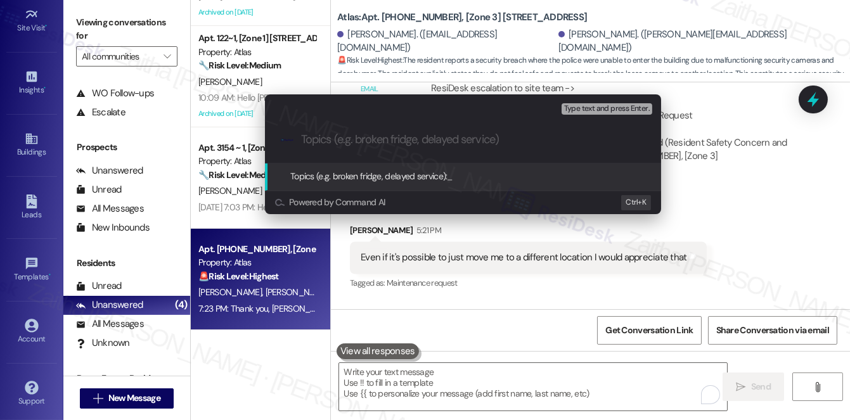
paste input "Resident Request: Relocation to a Different Unit/Location"
type input "Resident Request: Relocation to a Different Unit/Location"
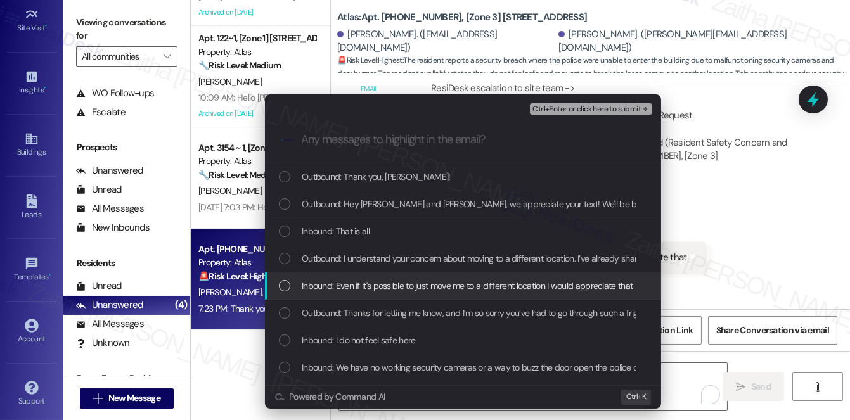
click at [385, 287] on span "Inbound: Even if it's possible to just move me to a different location I would …" at bounding box center [467, 286] width 331 height 14
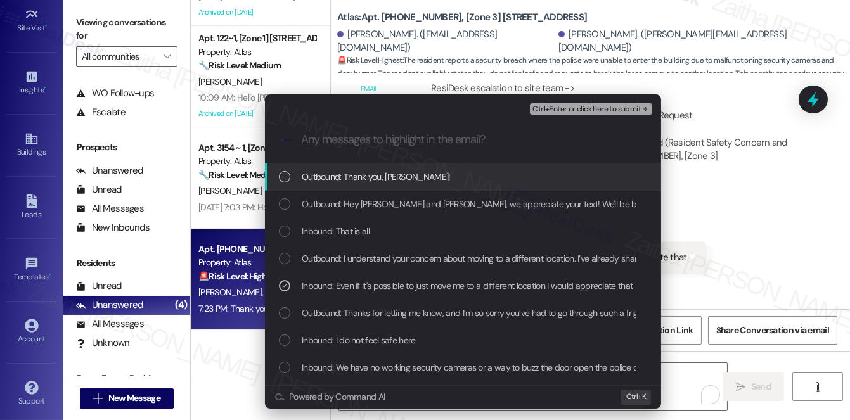
click at [584, 100] on div "Escalate Conversation Medium risk Resident Request: Relocation to a Different U…" at bounding box center [463, 105] width 396 height 23
click at [588, 107] on span "Ctrl+Enter or click here to submit" at bounding box center [586, 109] width 108 height 9
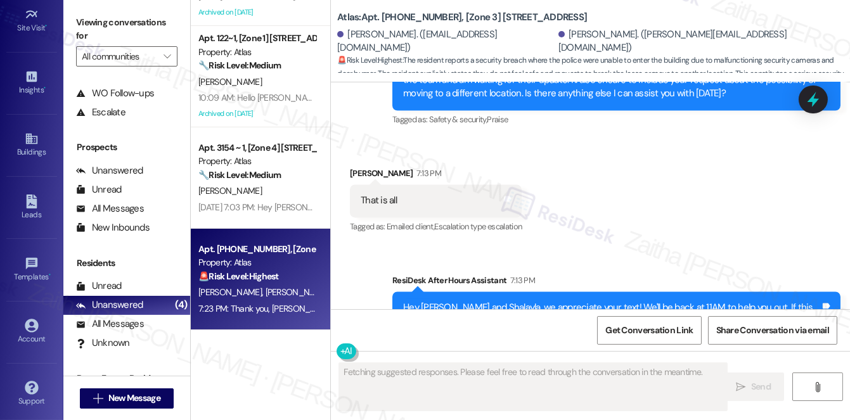
scroll to position [5033, 0]
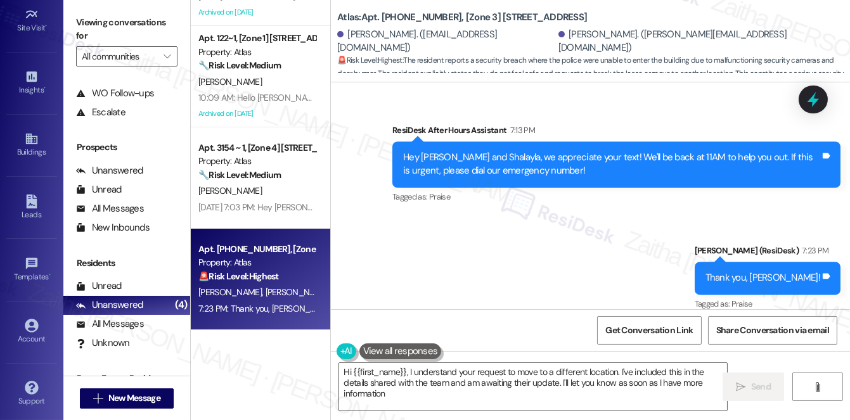
type textarea "Hi {{first_name}}, I understand your request to move to a different location. I…"
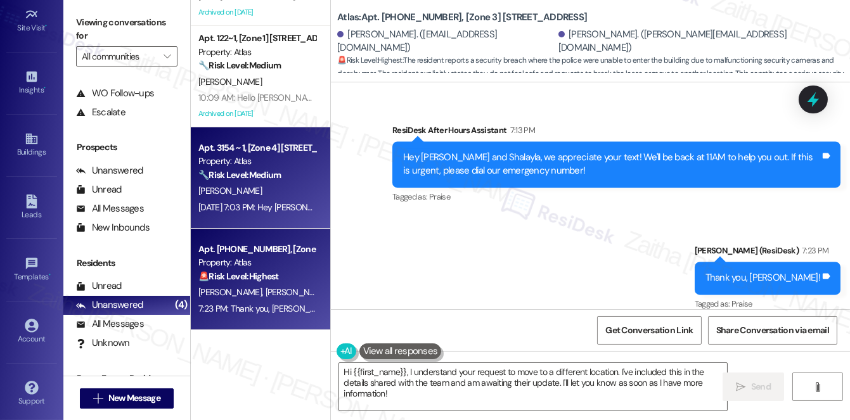
click at [271, 195] on div "[PERSON_NAME]" at bounding box center [257, 191] width 120 height 16
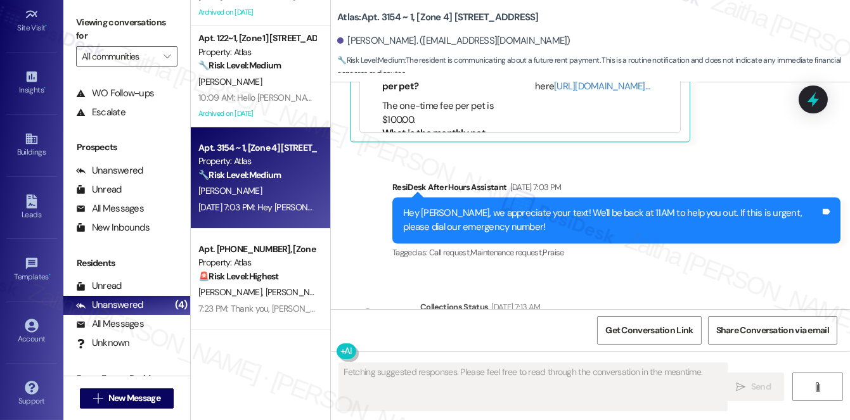
scroll to position [4367, 0]
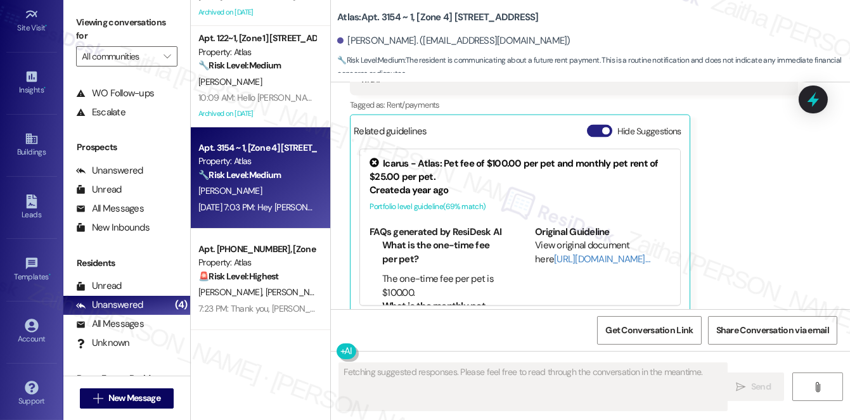
click at [594, 125] on button "Hide Suggestions" at bounding box center [599, 131] width 25 height 13
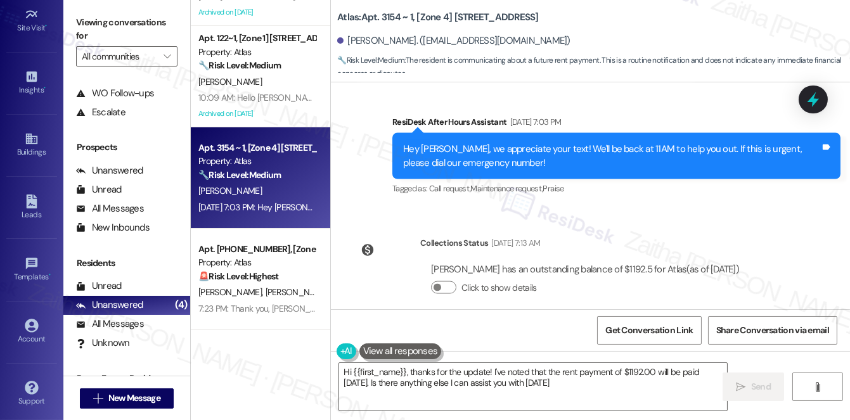
type textarea "Hi {{first_name}}, thanks for the update! I've noted that the rent payment of $…"
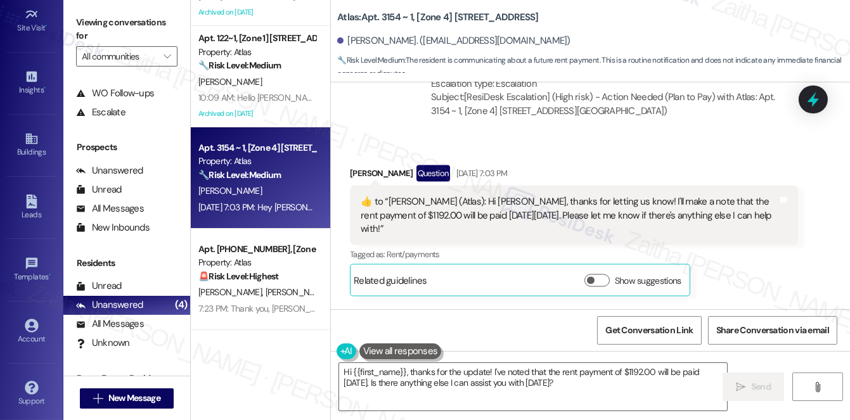
scroll to position [4206, 0]
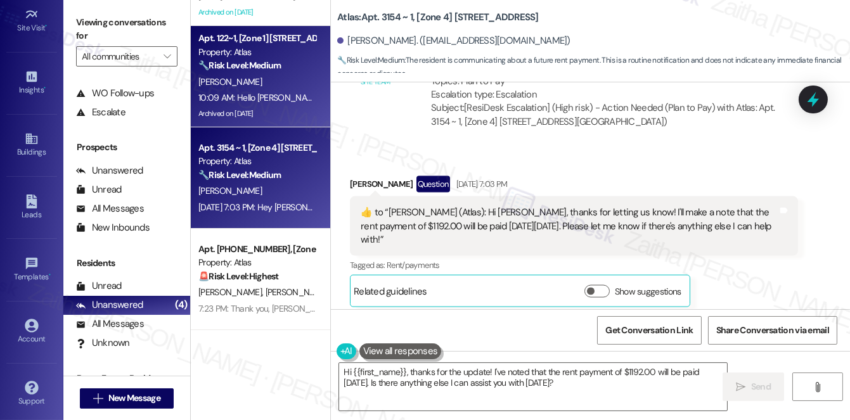
click at [287, 74] on div "[PERSON_NAME]" at bounding box center [257, 82] width 120 height 16
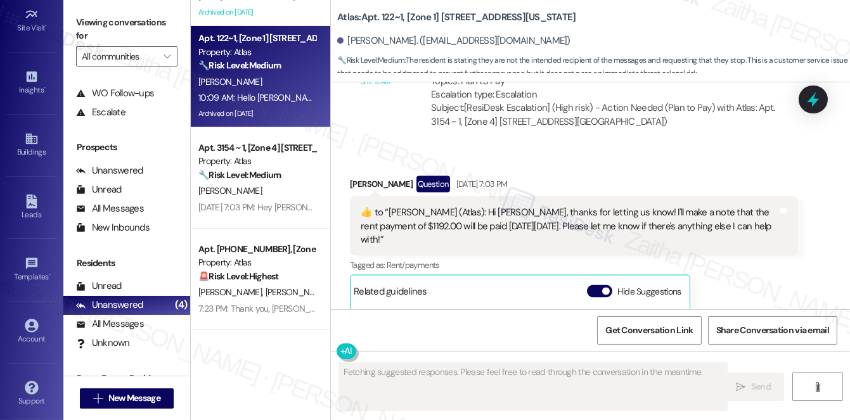
scroll to position [2727, 0]
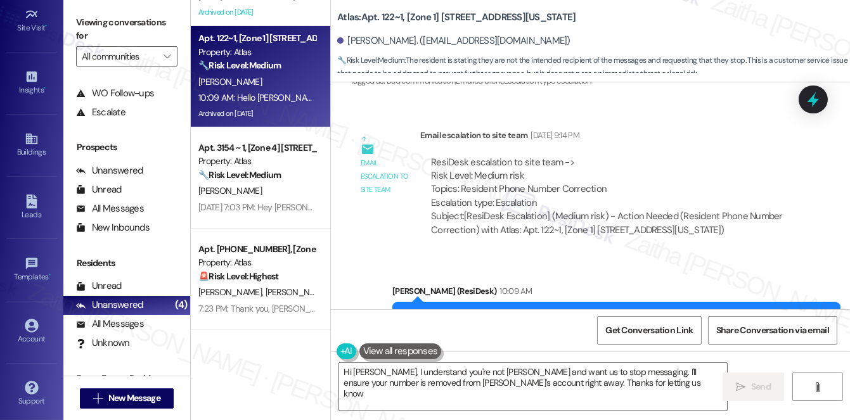
type textarea "Hi [PERSON_NAME], I understand you're not [PERSON_NAME] and want us to stop mes…"
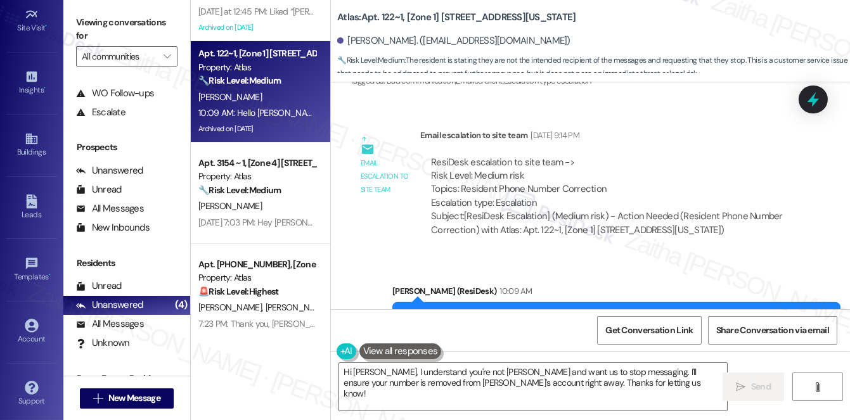
scroll to position [18, 0]
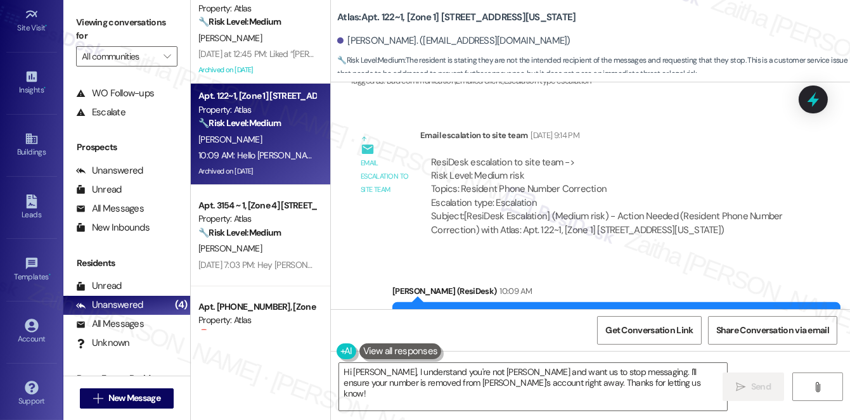
drag, startPoint x: 809, startPoint y: 103, endPoint x: 800, endPoint y: 103, distance: 9.5
click at [810, 103] on icon at bounding box center [813, 99] width 16 height 16
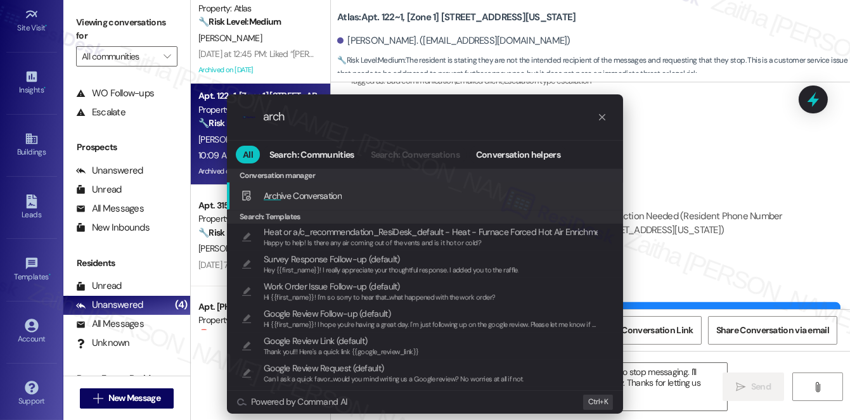
click at [330, 199] on span "Arch ive Conversation" at bounding box center [303, 195] width 78 height 11
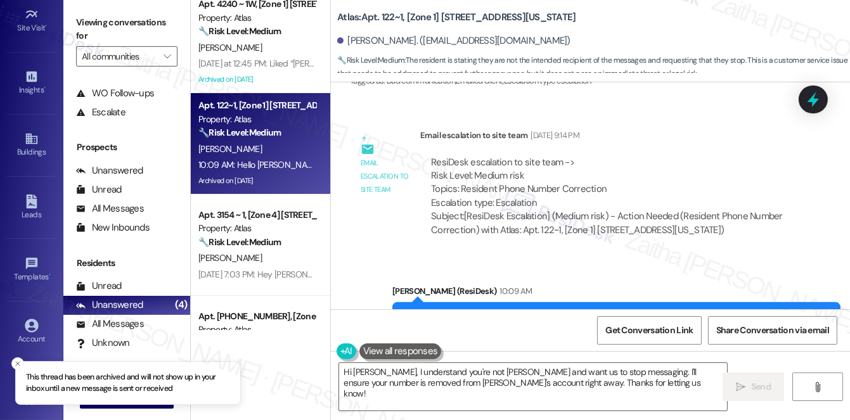
scroll to position [0, 0]
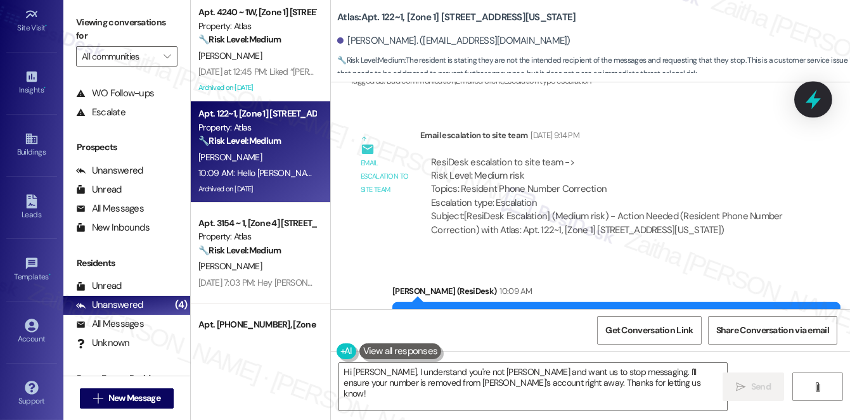
click at [811, 103] on icon at bounding box center [813, 100] width 22 height 22
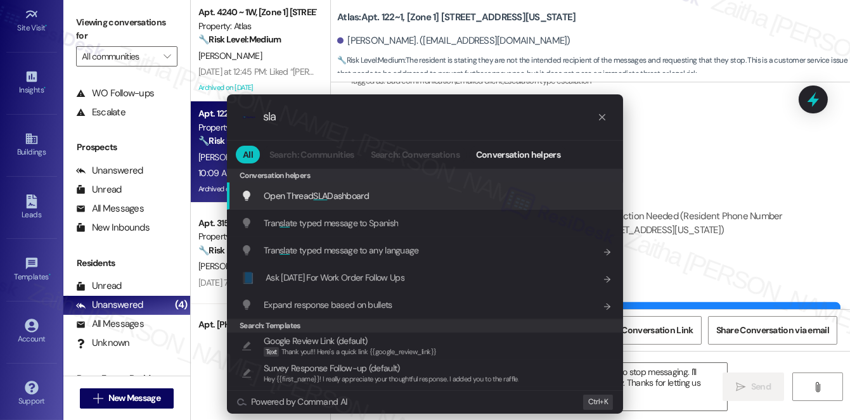
click at [324, 196] on span "SLA" at bounding box center [320, 195] width 14 height 11
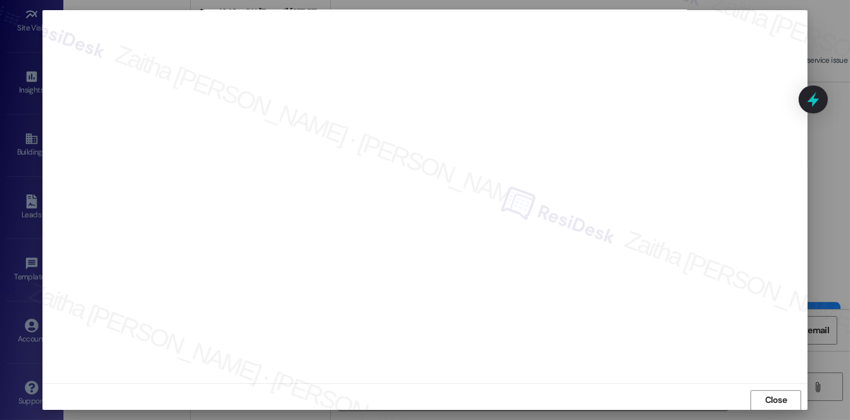
scroll to position [11, 0]
click at [768, 389] on span "Close" at bounding box center [776, 393] width 22 height 13
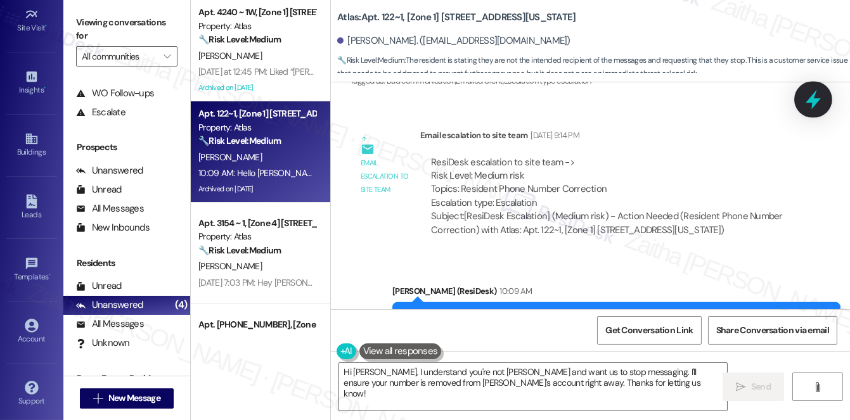
click at [813, 108] on icon at bounding box center [813, 100] width 22 height 22
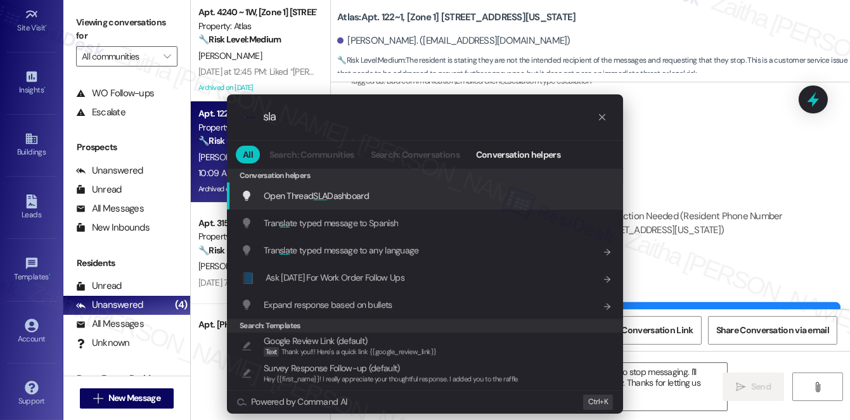
type input "sla"
click at [321, 198] on span "SLA" at bounding box center [320, 195] width 14 height 11
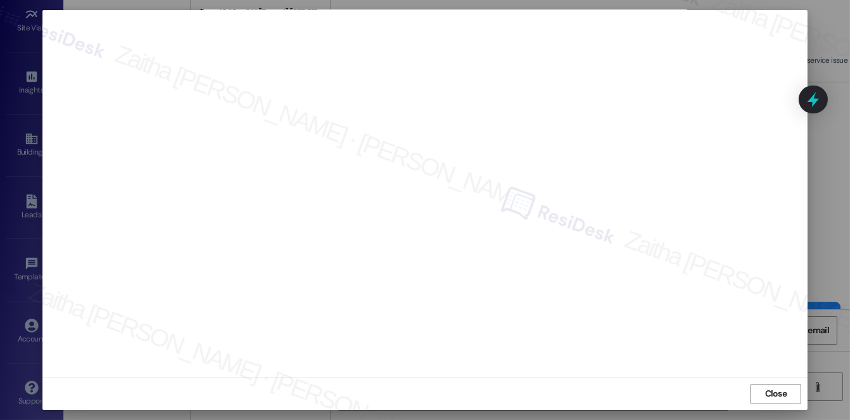
scroll to position [0, 0]
click at [772, 406] on span "Close" at bounding box center [776, 405] width 22 height 13
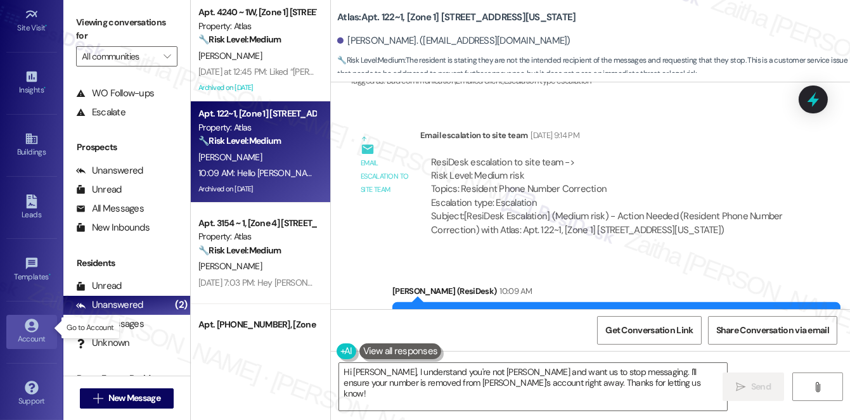
click at [28, 333] on div "Account" at bounding box center [31, 339] width 63 height 13
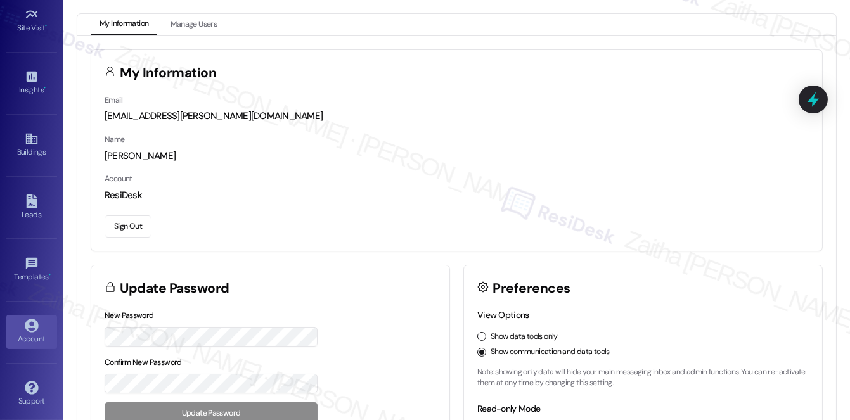
click at [141, 229] on button "Sign Out" at bounding box center [128, 226] width 47 height 22
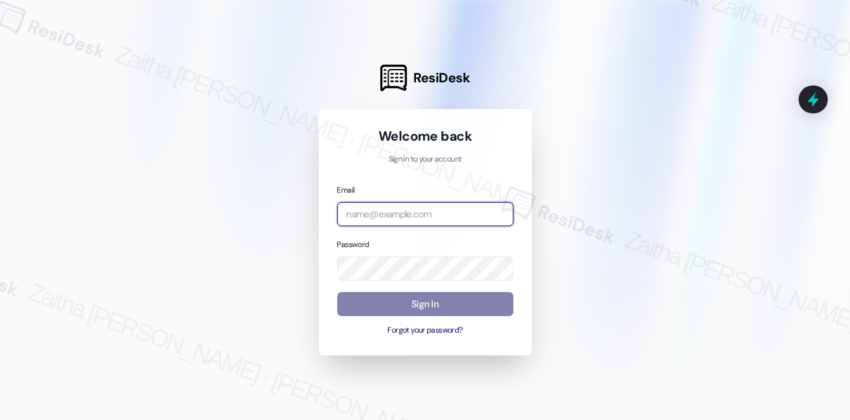
click at [399, 210] on input "email" at bounding box center [425, 214] width 176 height 25
type input "[EMAIL_ADDRESS][PERSON_NAME][DOMAIN_NAME]"
